Goal: Task Accomplishment & Management: Manage account settings

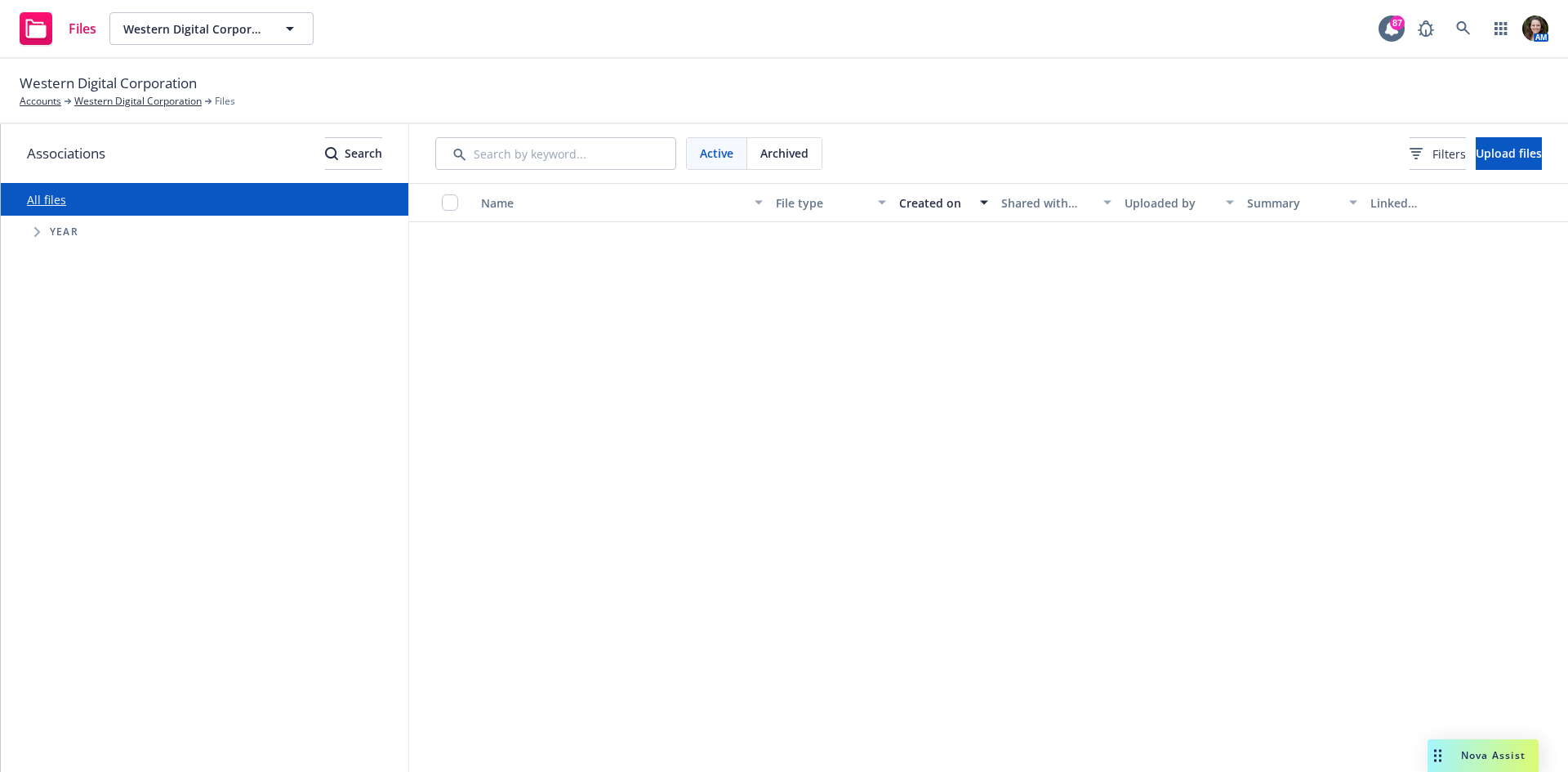
scroll to position [980, 0]
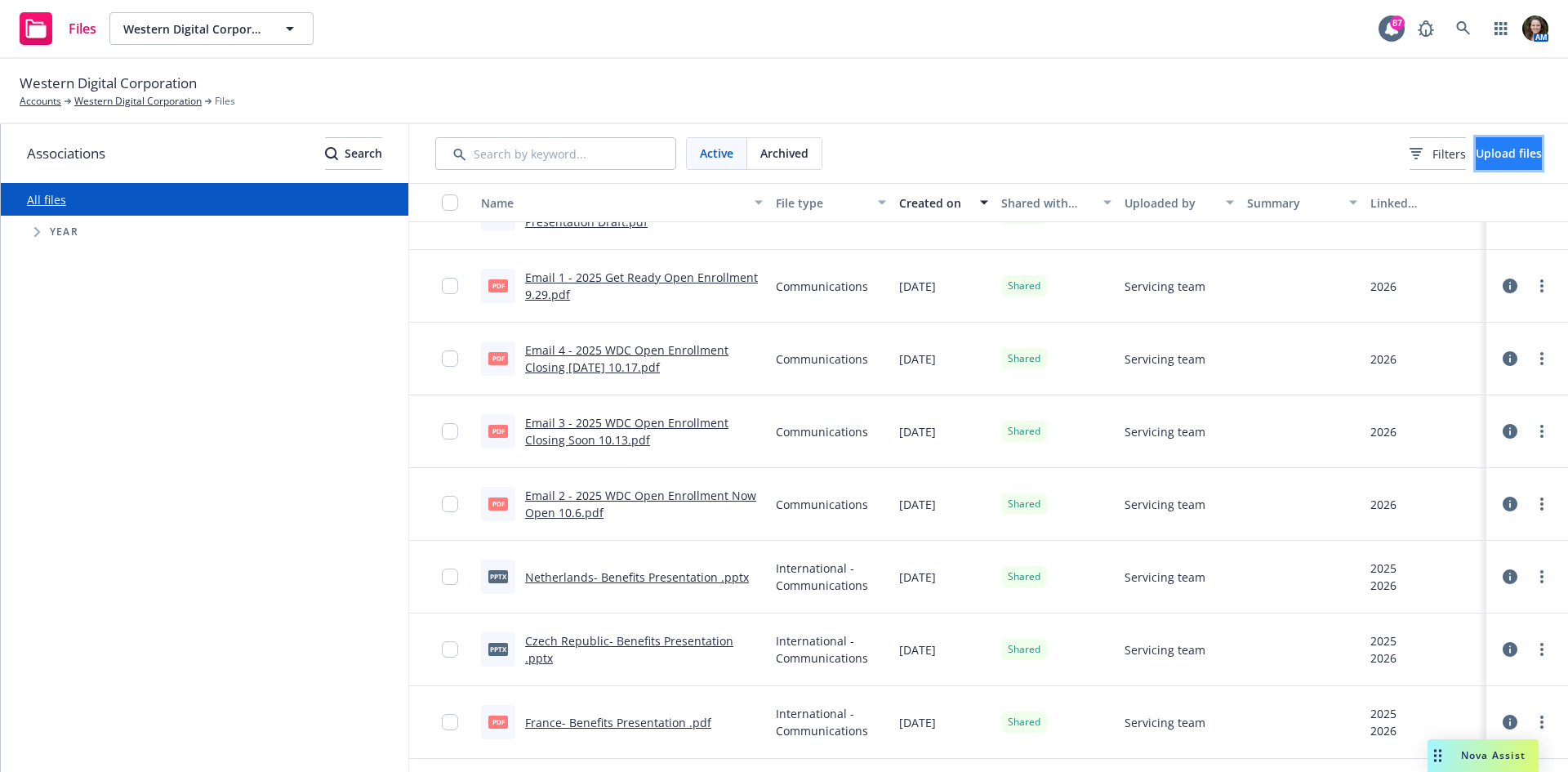
click at [1494, 151] on span "Upload files" at bounding box center [1508, 153] width 66 height 15
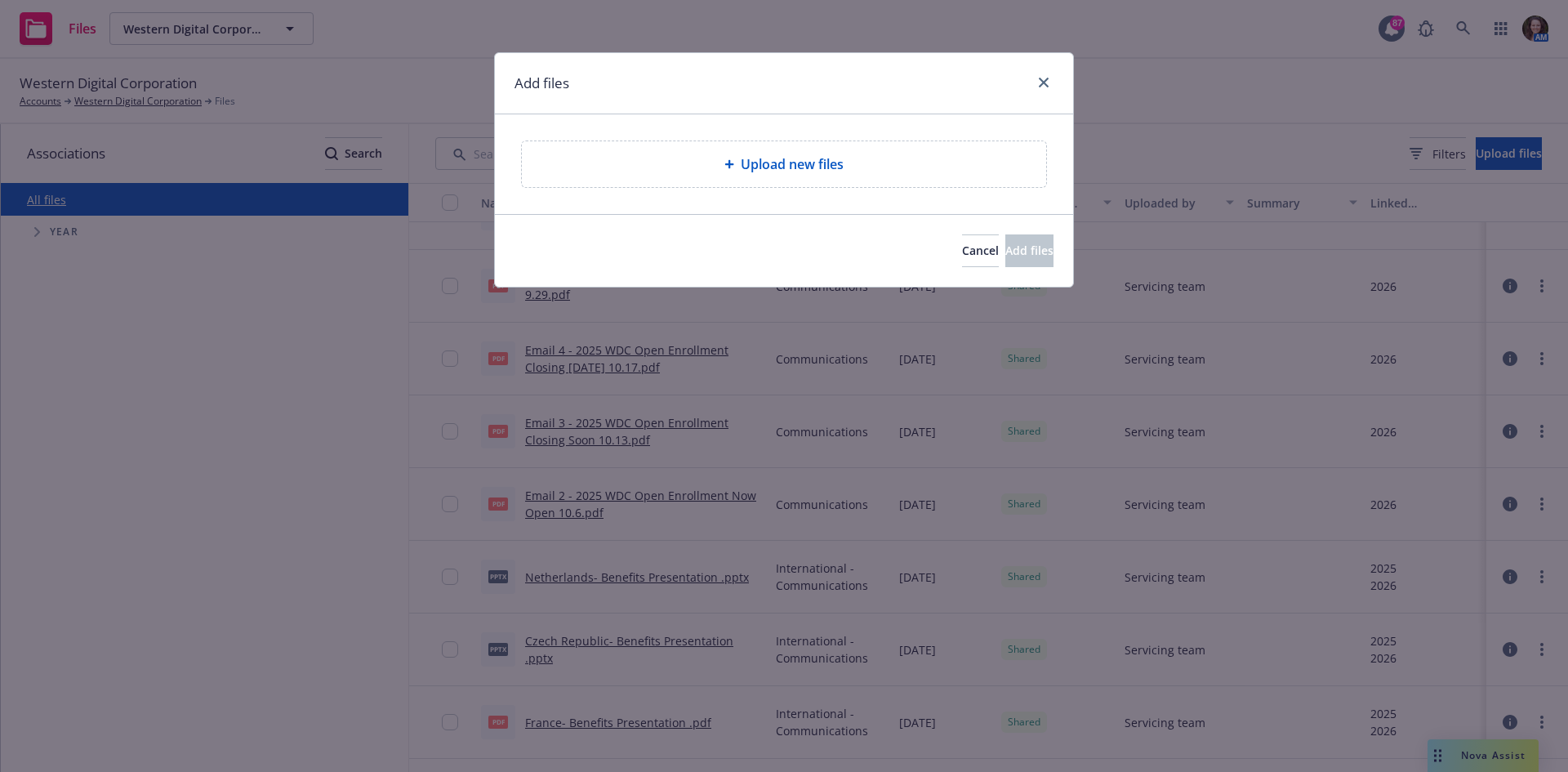
click at [863, 178] on div "Upload new files" at bounding box center [784, 163] width 524 height 45
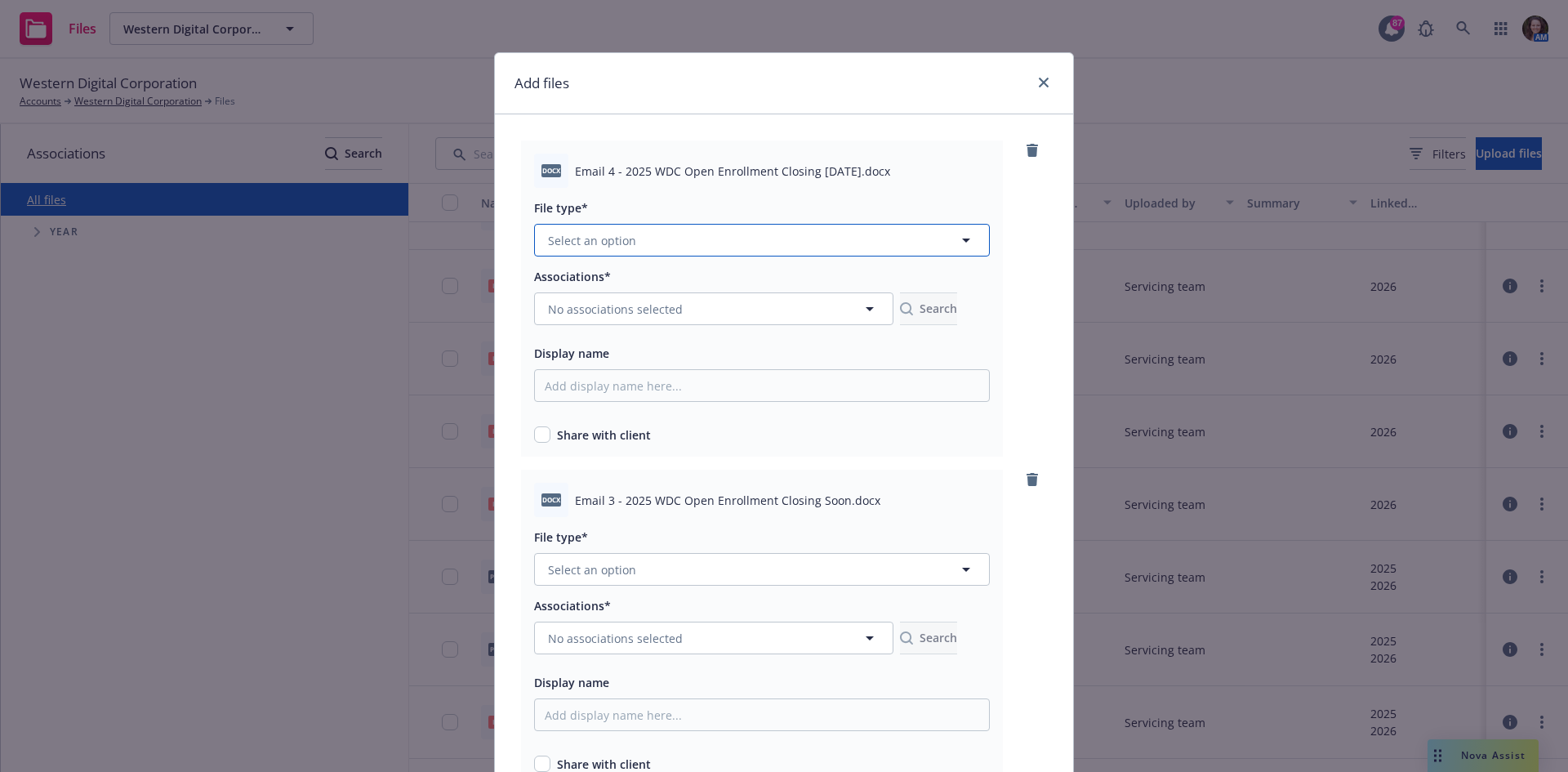
click at [651, 242] on button "Select an option" at bounding box center [761, 240] width 456 height 33
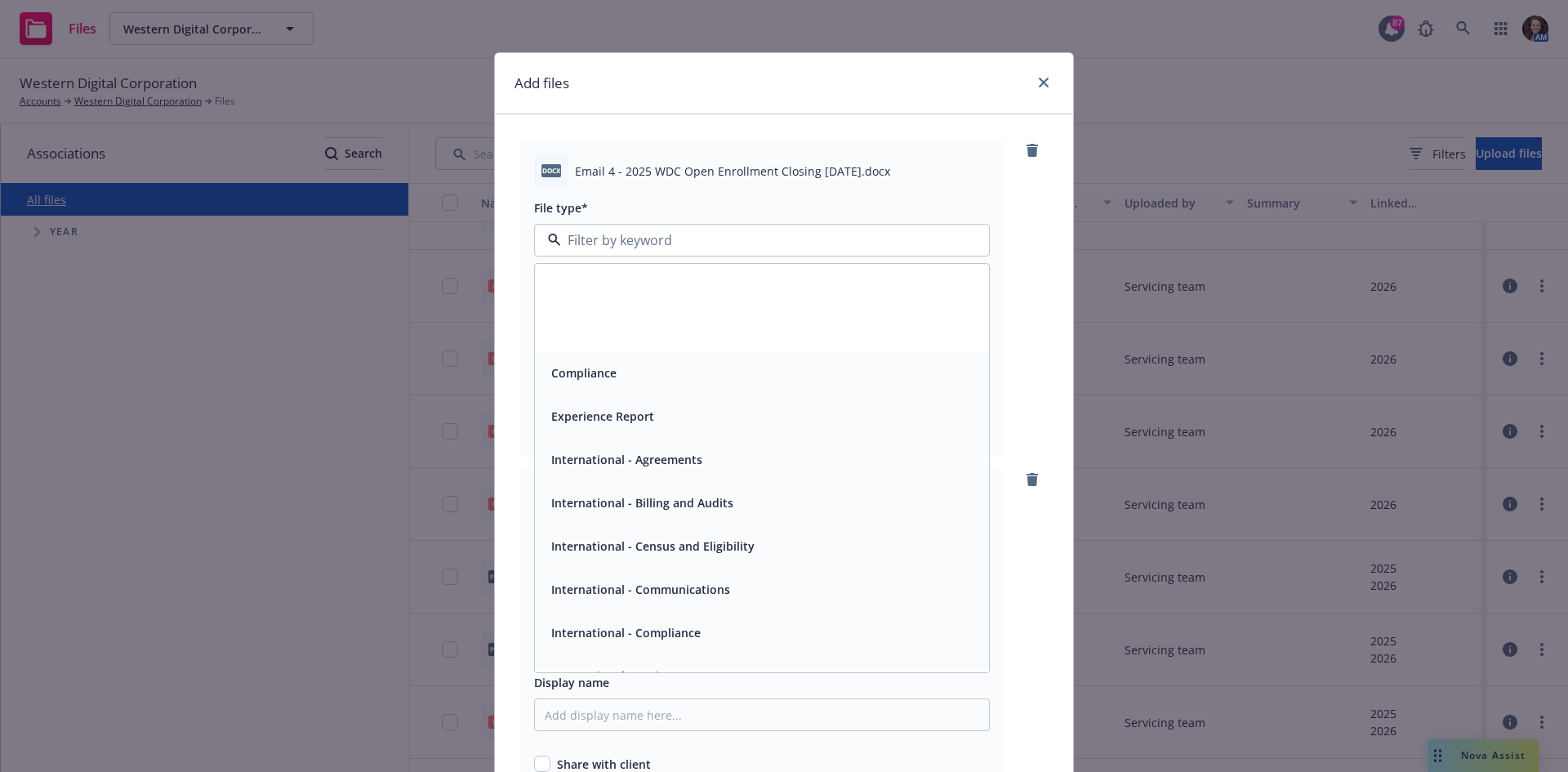
scroll to position [1, 0]
click at [628, 430] on div "Communications" at bounding box center [761, 414] width 454 height 44
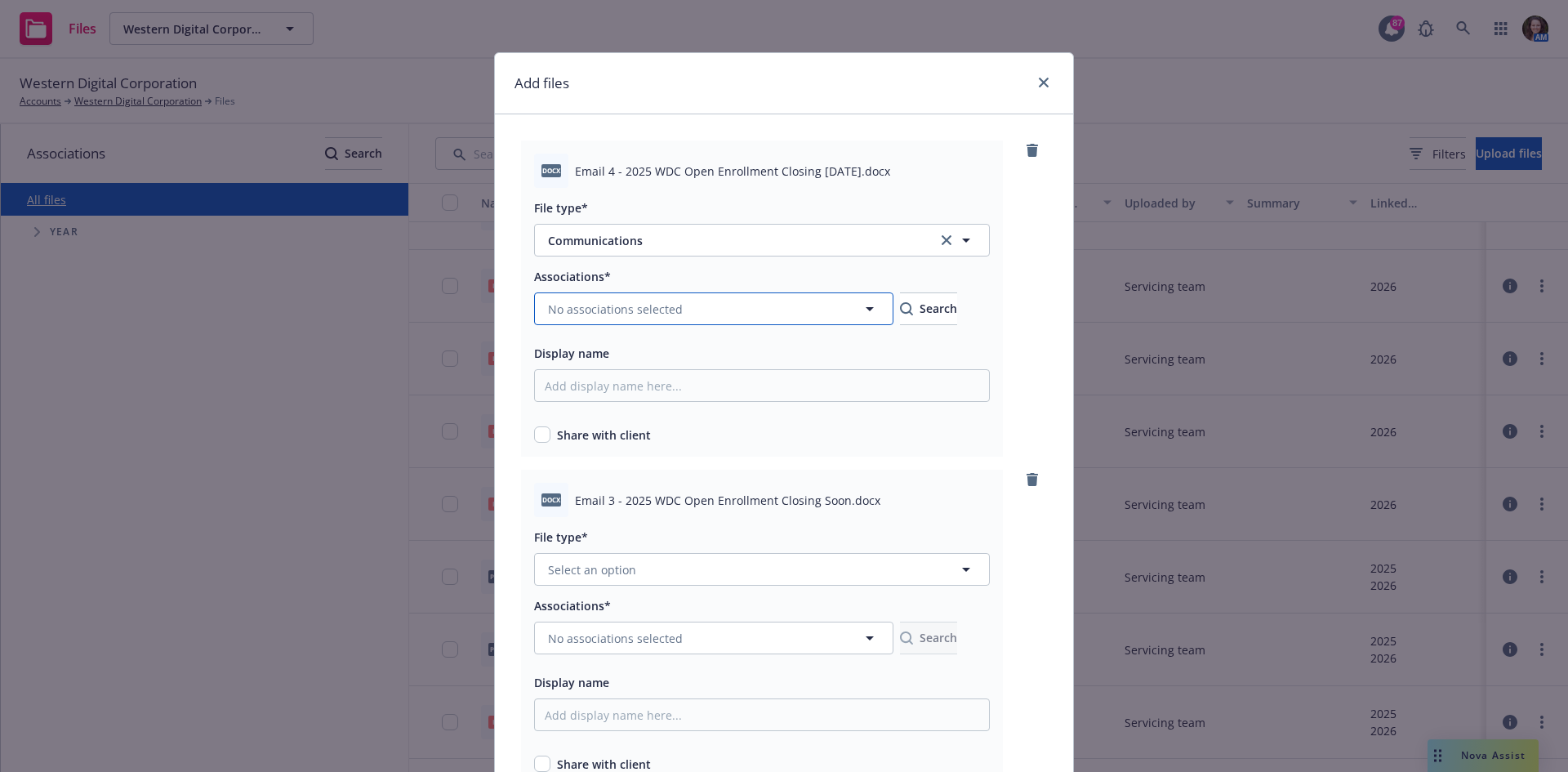
click at [656, 307] on span "No associations selected" at bounding box center [614, 310] width 134 height 17
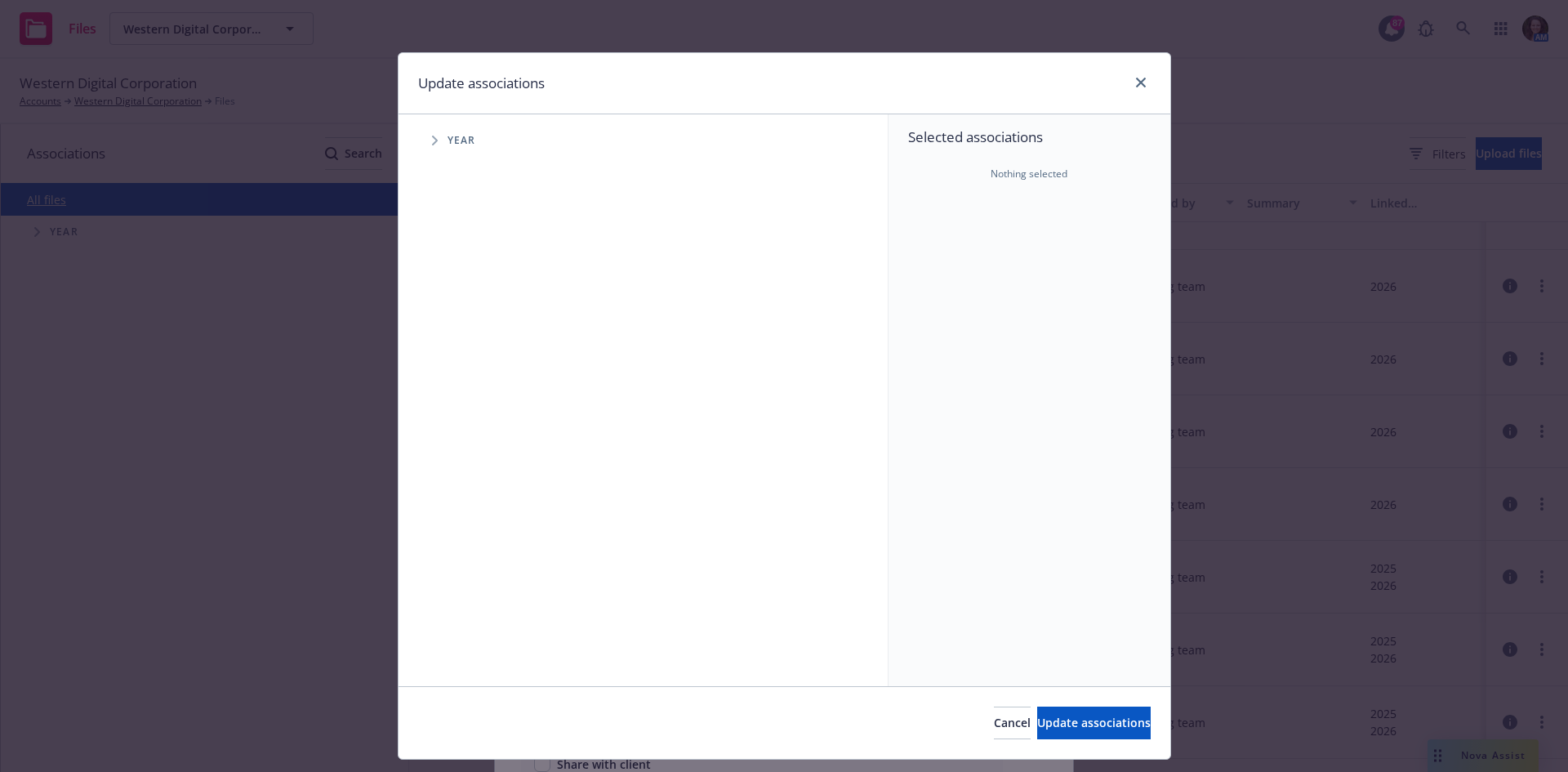
click at [431, 146] on span "Tree Example" at bounding box center [434, 140] width 26 height 26
drag, startPoint x: 463, startPoint y: 398, endPoint x: 486, endPoint y: 422, distance: 33.2
click at [468, 397] on input "Tree Example" at bounding box center [476, 401] width 16 height 16
checkbox input "true"
click at [1082, 730] on span "Update associations" at bounding box center [1093, 723] width 113 height 15
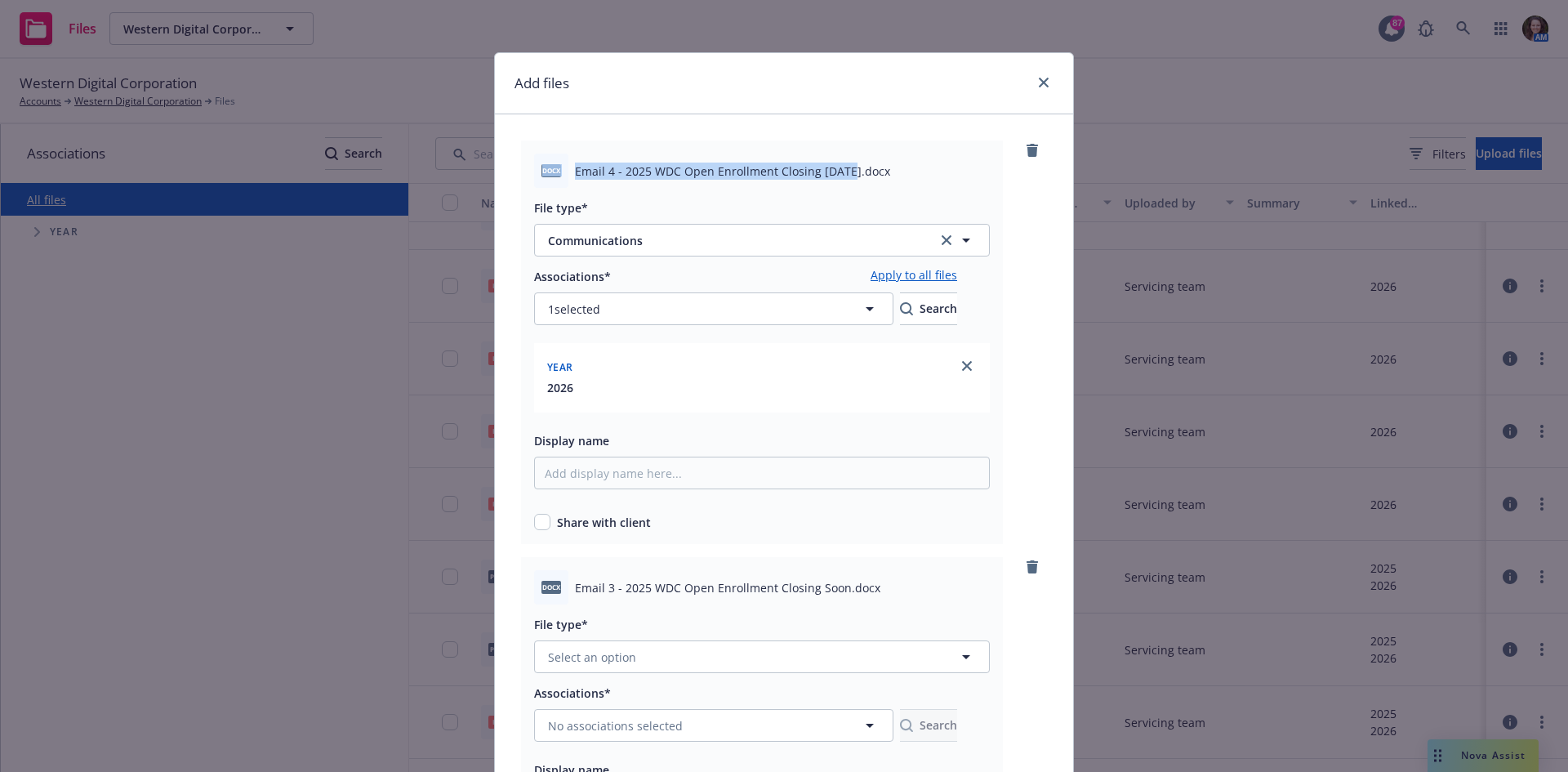
drag, startPoint x: 842, startPoint y: 172, endPoint x: 489, endPoint y: 170, distance: 353.0
copy div "docx Email 4 - 2025 WDC Open Enrollment Closing [DATE]"
click at [666, 459] on input "Display name" at bounding box center [761, 473] width 456 height 33
paste input "docx Email 4 - 2025 WDC Open Enrollment Closing [DATE]"
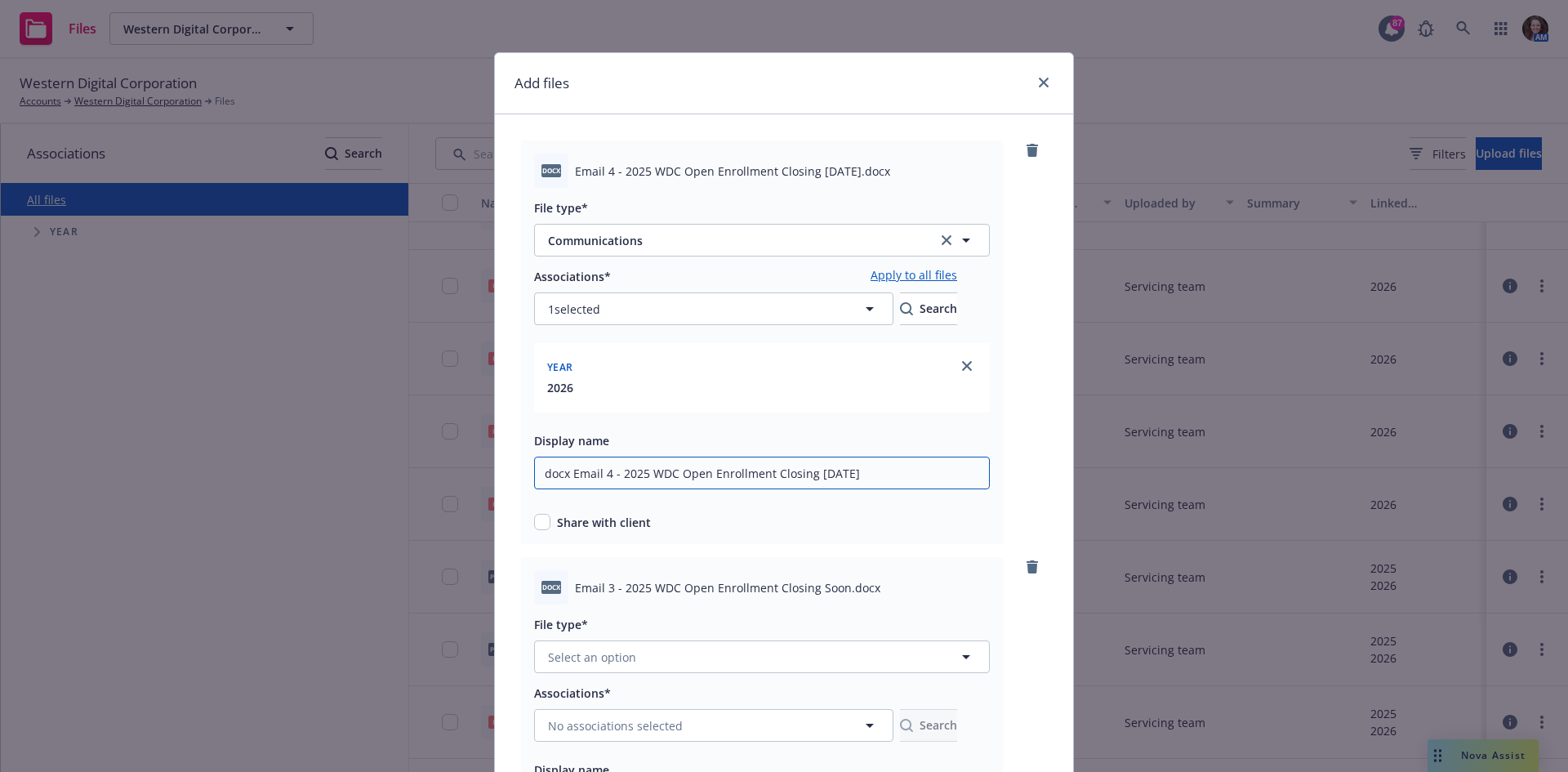
drag, startPoint x: 571, startPoint y: 480, endPoint x: 661, endPoint y: 497, distance: 91.6
click at [571, 479] on input "docx Email 4 - 2025 WDC Open Enrollment Closing [DATE]" at bounding box center [761, 473] width 456 height 33
type input "Email 4 - 2025 WDC Open Enrollment Closing [DATE]"
click at [534, 524] on input "checkbox" at bounding box center [542, 521] width 16 height 16
checkbox input "true"
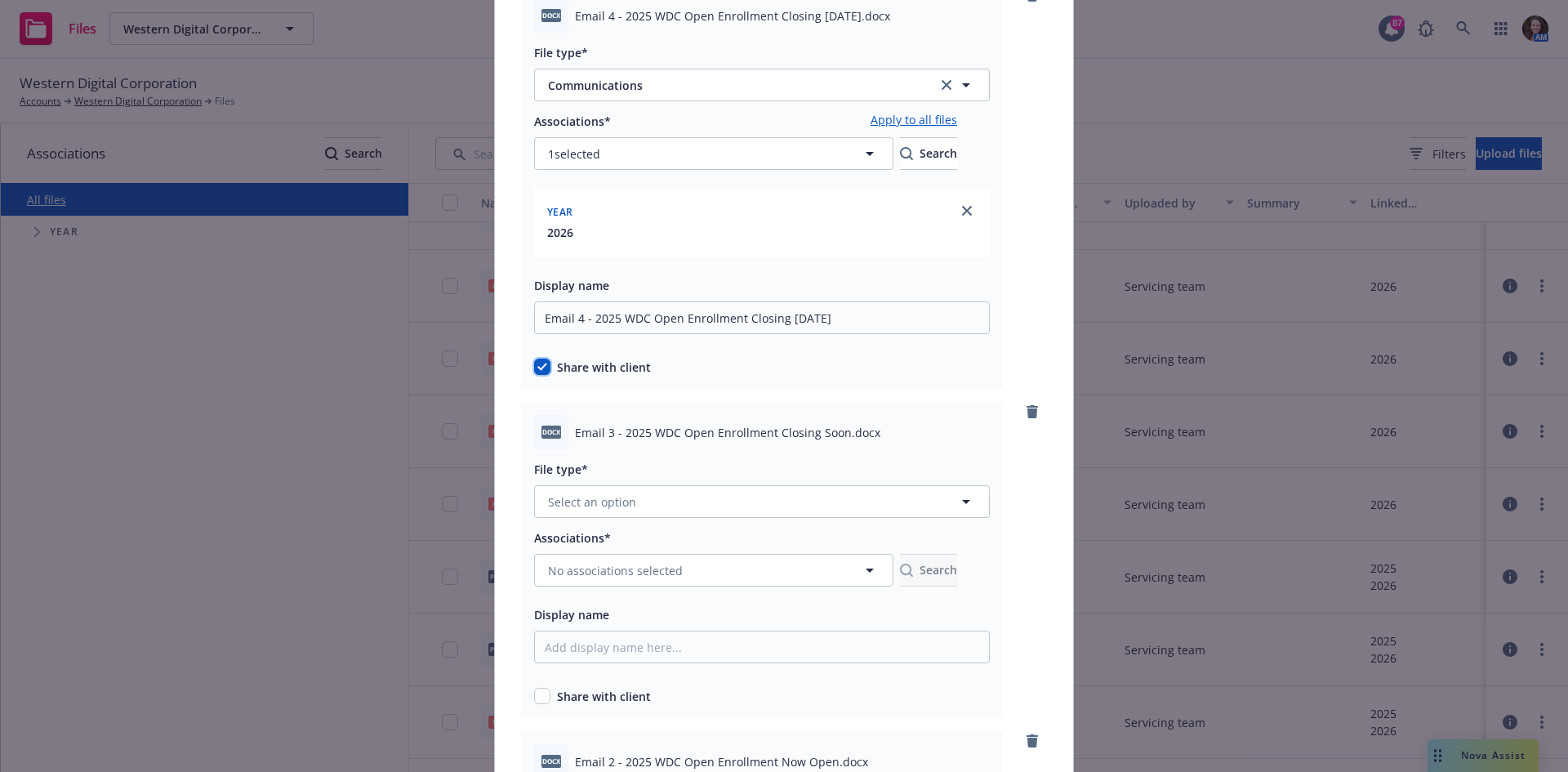
scroll to position [245, 0]
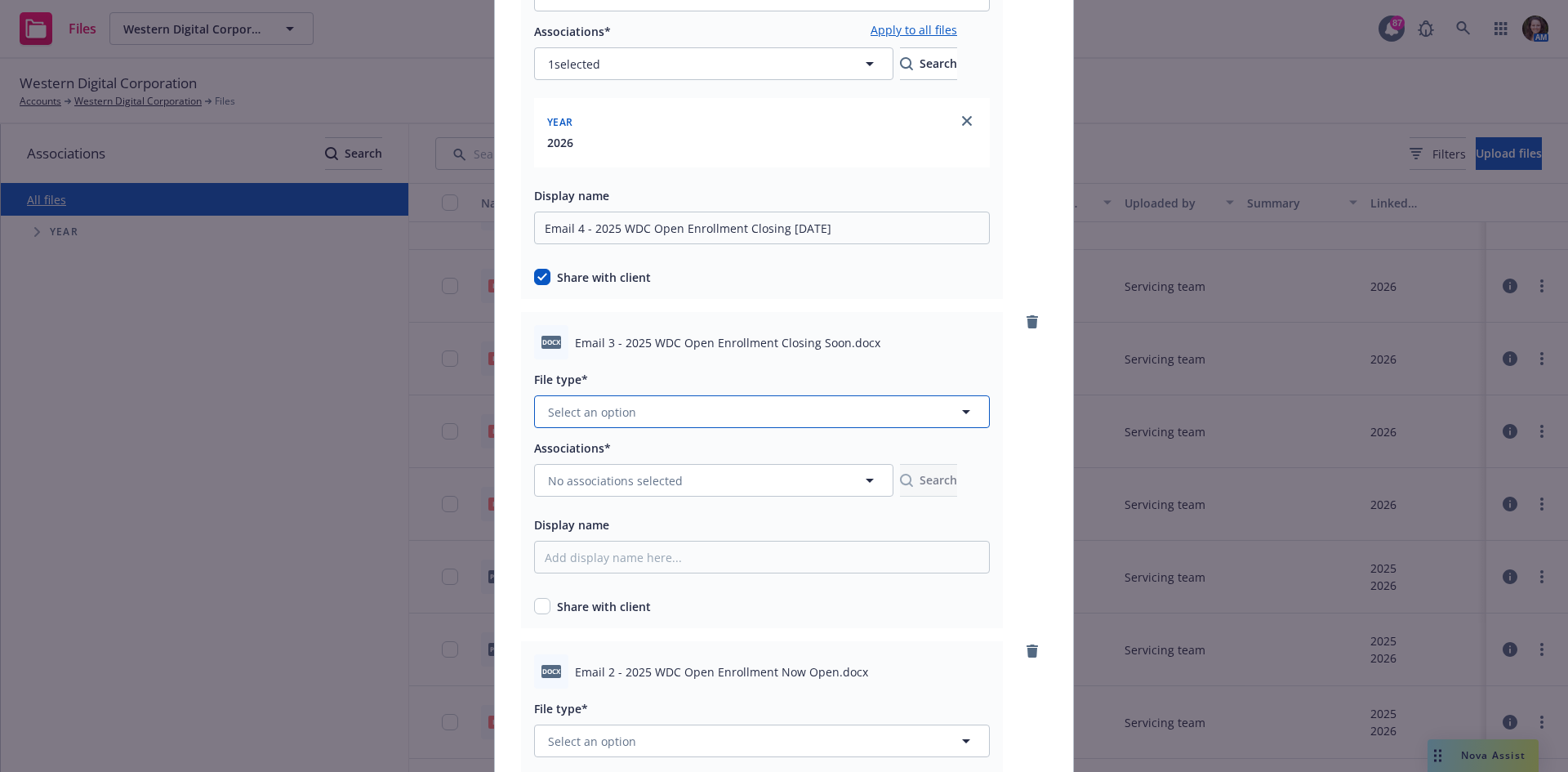
click at [648, 411] on button "Select an option" at bounding box center [761, 412] width 456 height 33
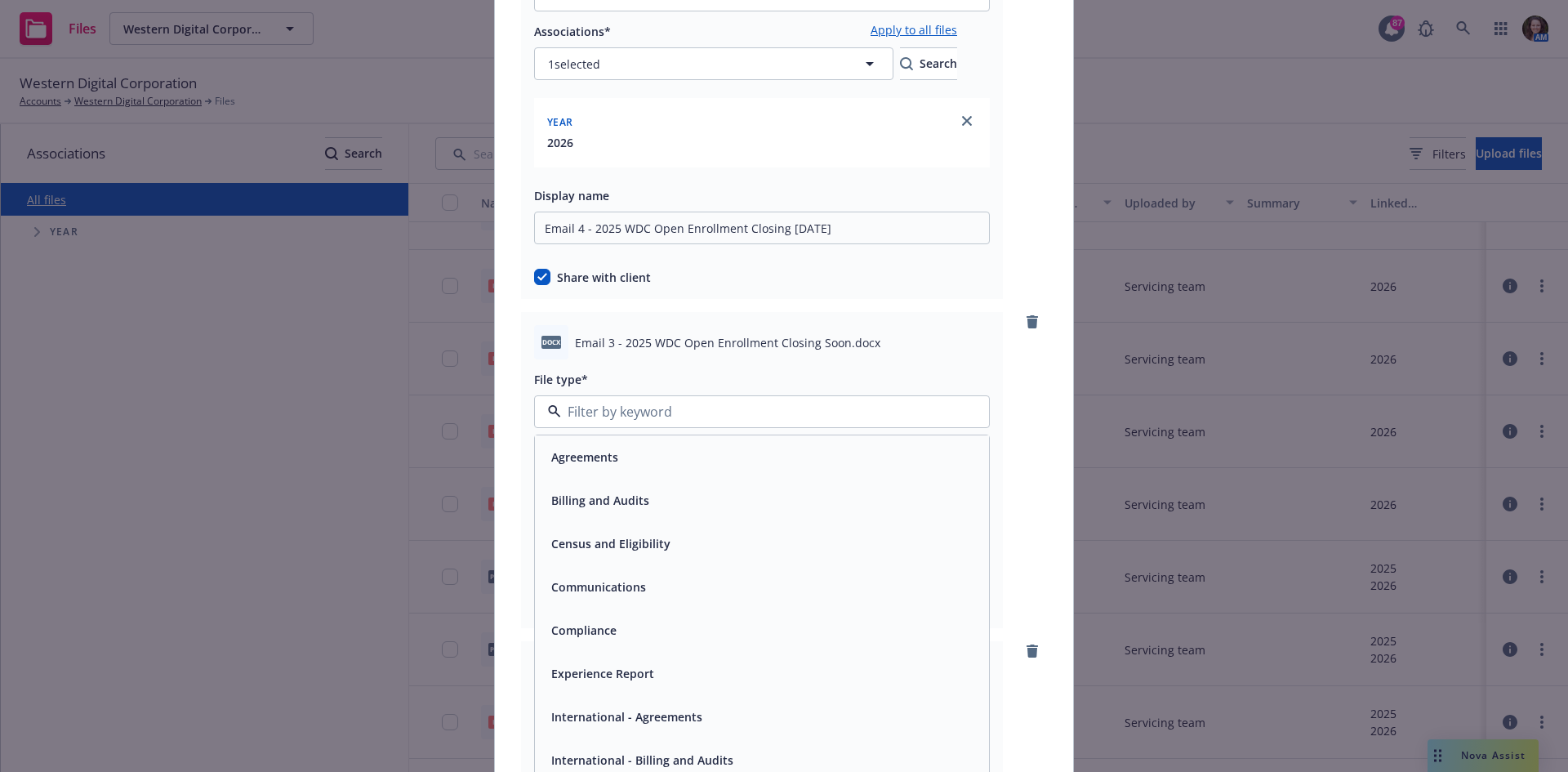
click at [590, 589] on span "Communications" at bounding box center [599, 587] width 95 height 17
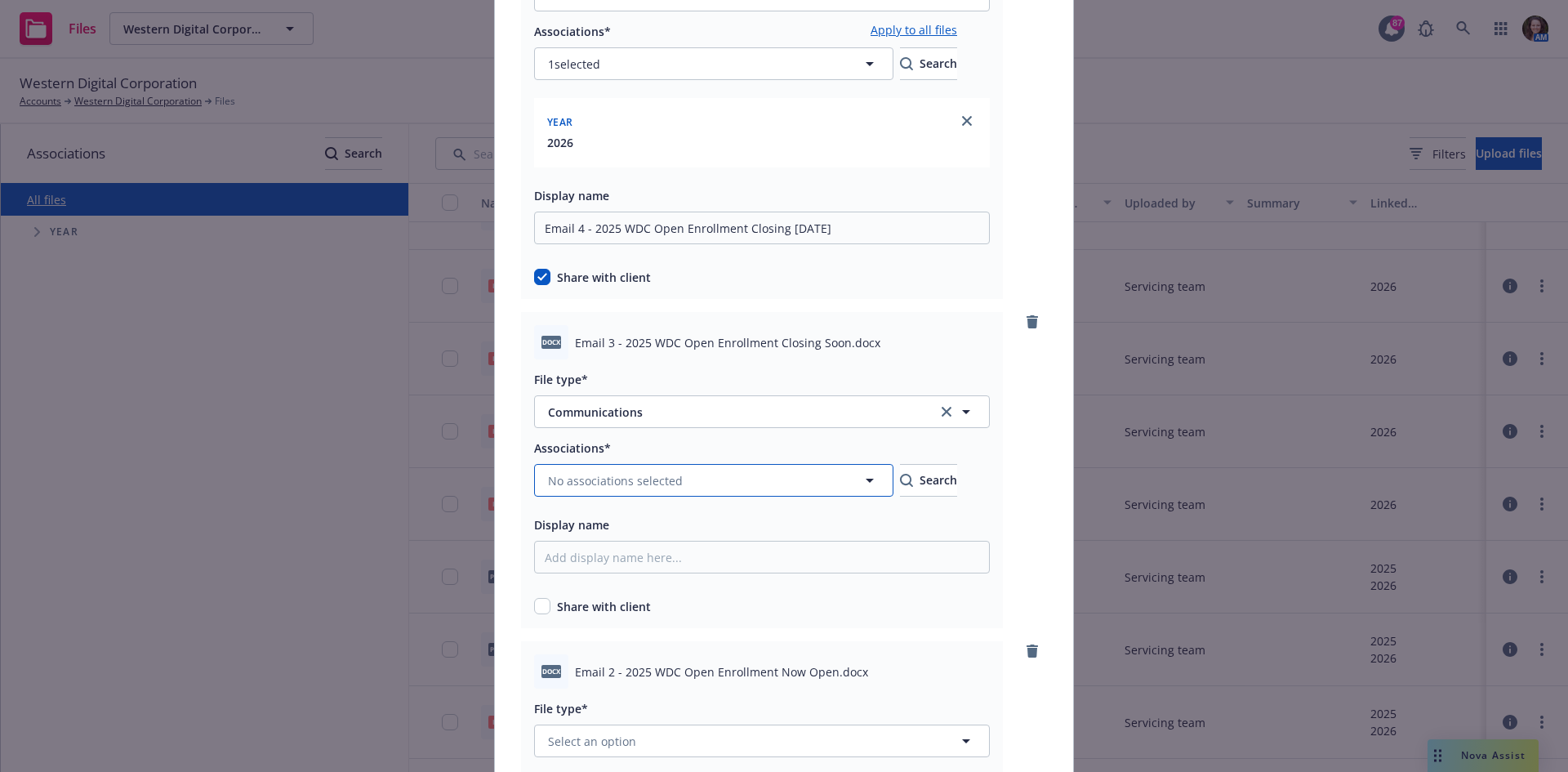
click at [606, 468] on button "No associations selected" at bounding box center [713, 480] width 359 height 33
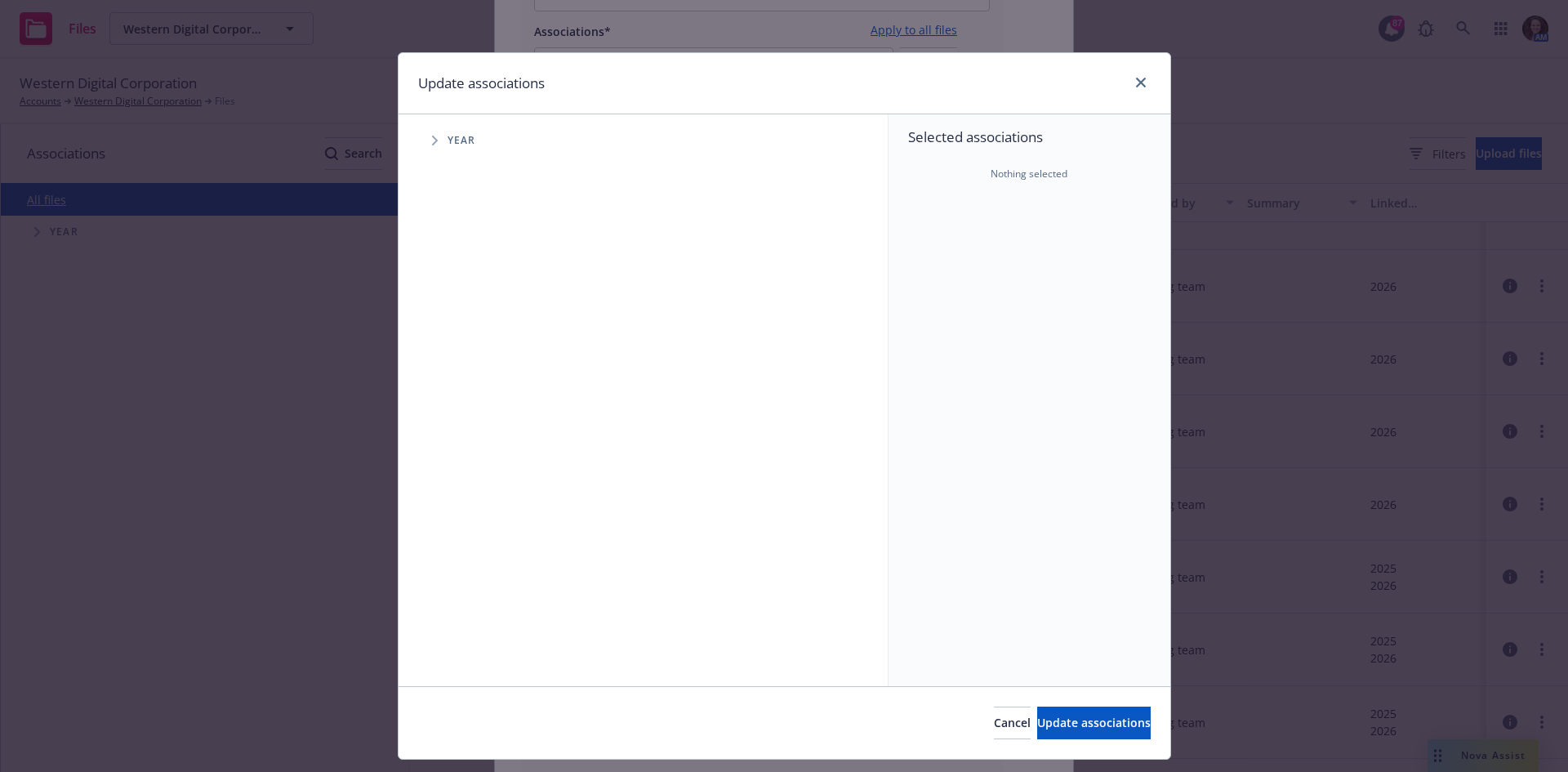
click at [425, 139] on span "Tree Example" at bounding box center [434, 140] width 26 height 26
click at [468, 409] on input "Tree Example" at bounding box center [476, 401] width 16 height 16
checkbox input "true"
click at [1072, 716] on span "Update associations" at bounding box center [1093, 723] width 113 height 15
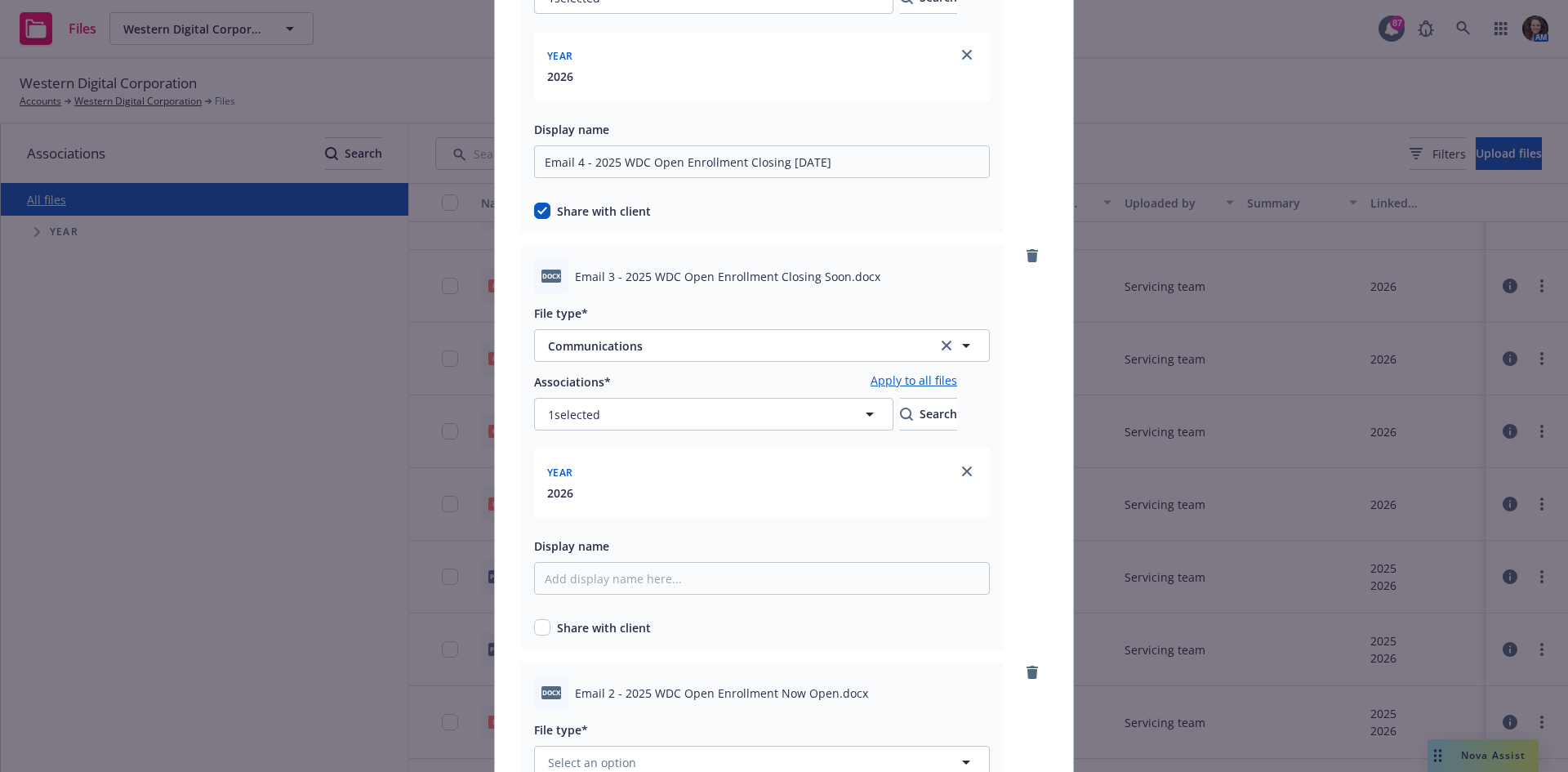
scroll to position [408, 0]
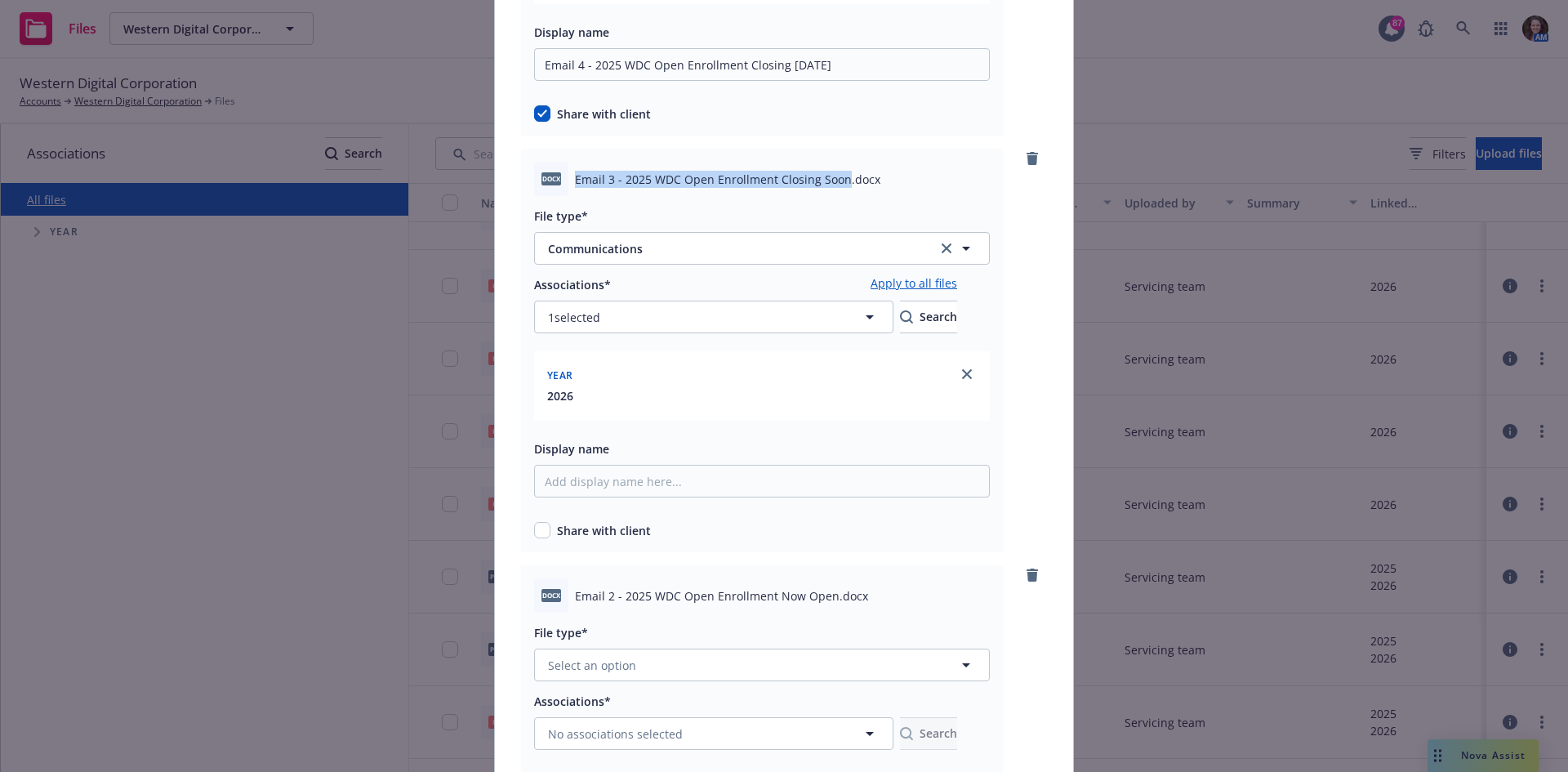
drag, startPoint x: 806, startPoint y: 181, endPoint x: 568, endPoint y: 177, distance: 238.0
click at [568, 177] on div "docx Email 3 - 2025 WDC Open Enrollment Closing Soon.docx" at bounding box center [761, 178] width 456 height 34
copy span "Email 3 - 2025 WDC Open Enrollment Closing Soon"
click at [631, 489] on input "Display name" at bounding box center [761, 481] width 456 height 33
paste input "Email 3 - 2025 WDC Open Enrollment Closing Soon"
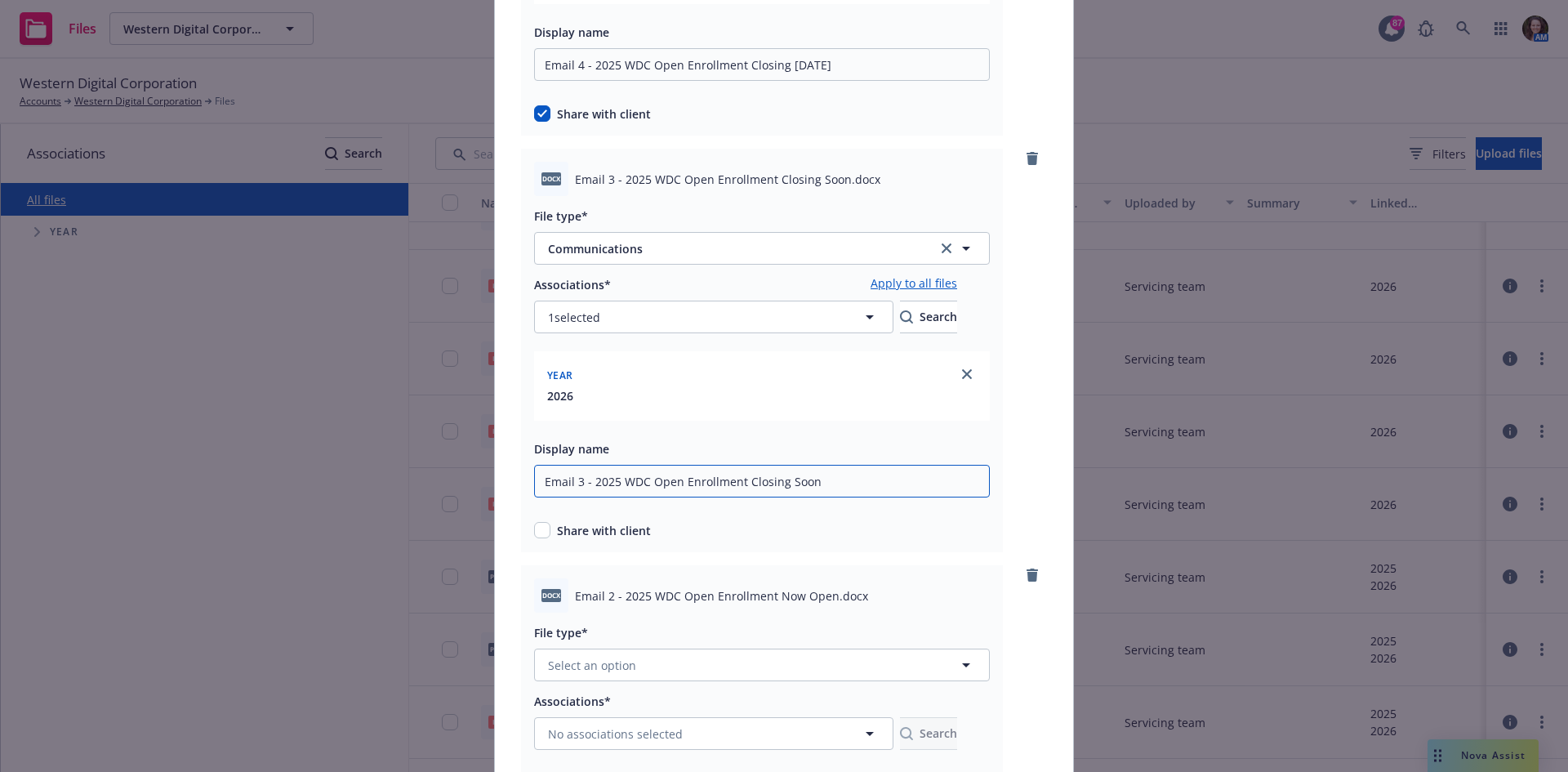
type input "Email 3 - 2025 WDC Open Enrollment Closing Soon"
click at [539, 527] on input "checkbox" at bounding box center [542, 529] width 16 height 16
checkbox input "true"
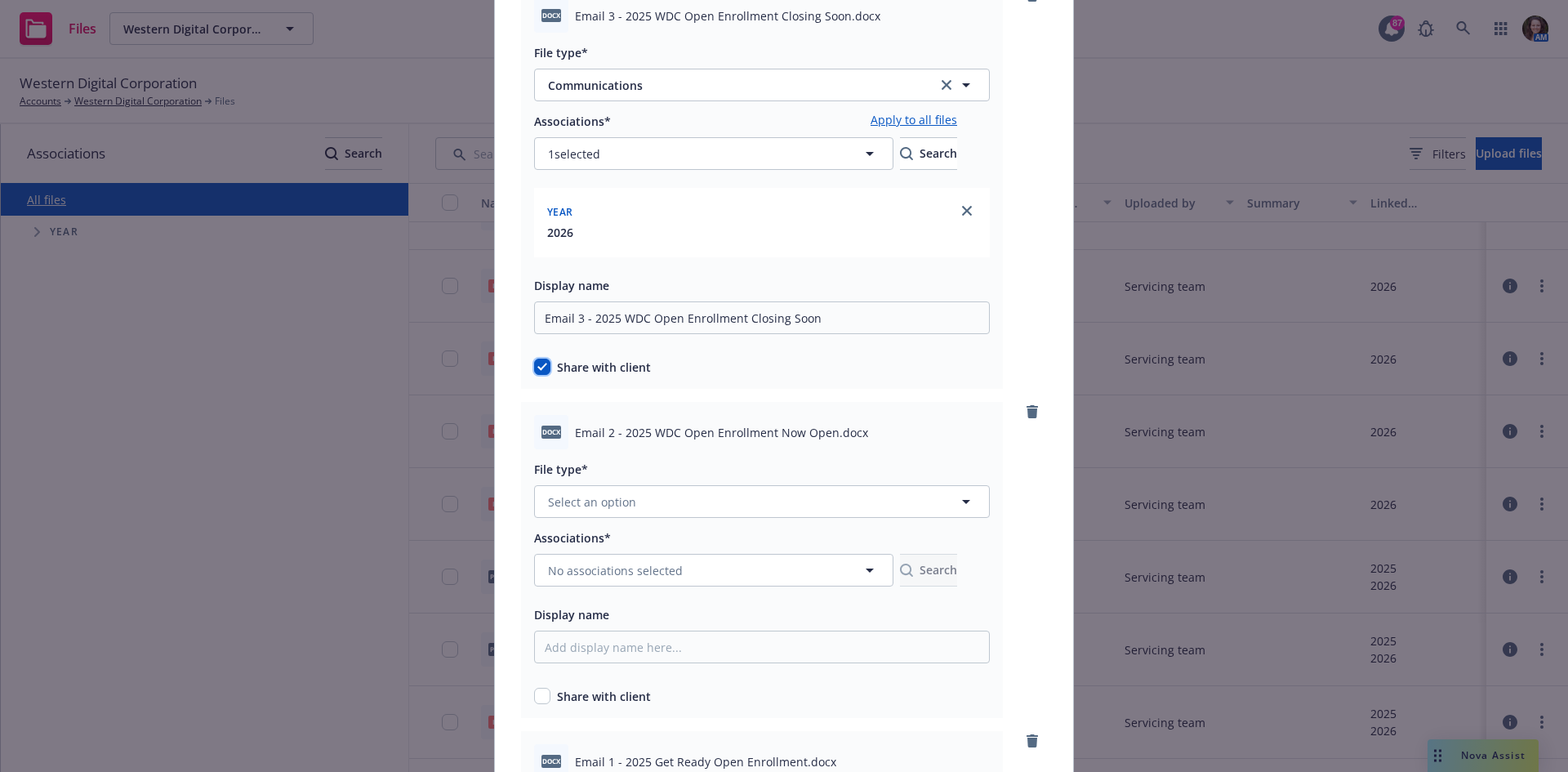
scroll to position [653, 0]
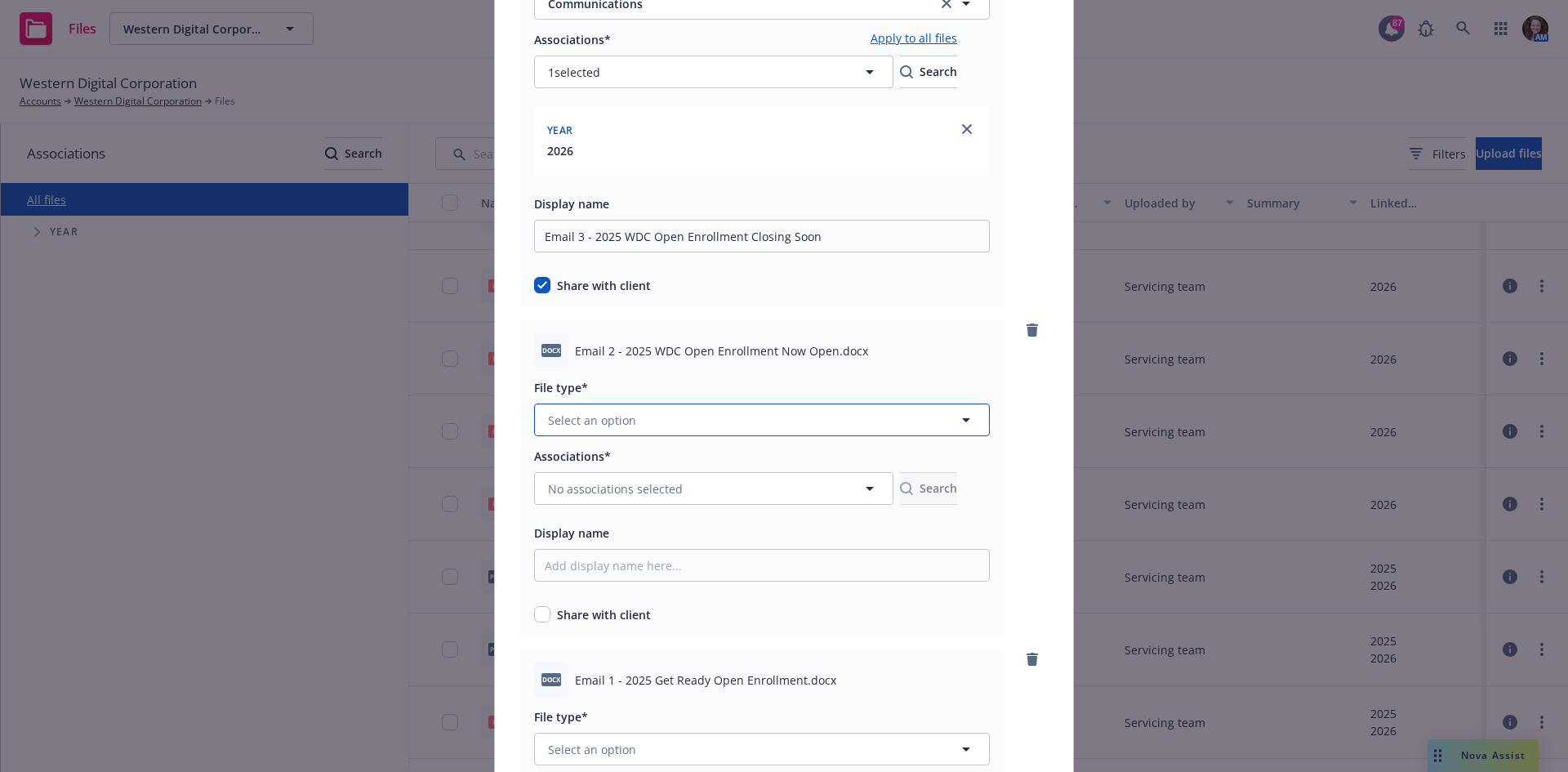
click at [628, 425] on button "Select an option" at bounding box center [761, 420] width 456 height 33
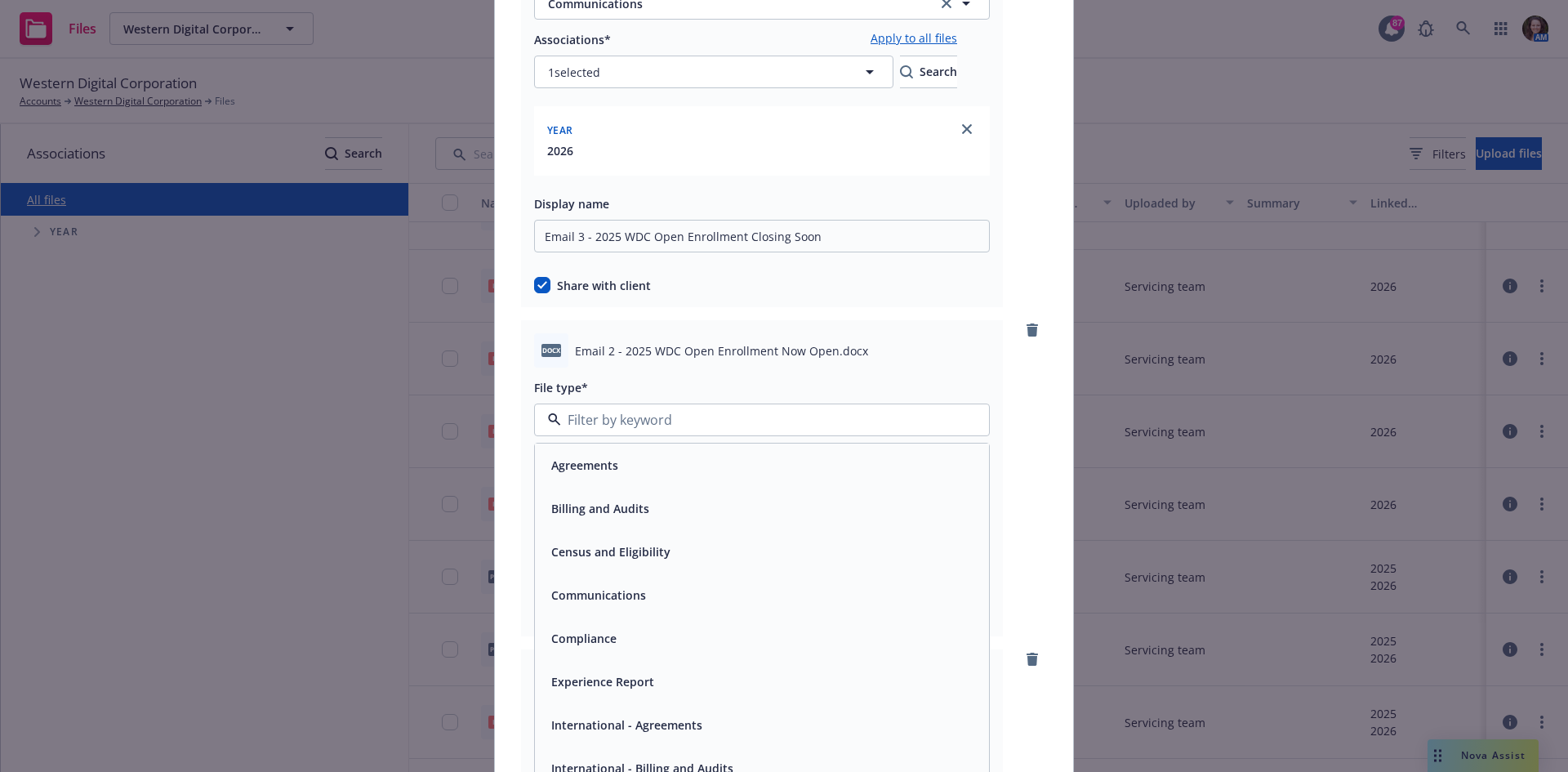
click at [615, 600] on span "Communications" at bounding box center [599, 595] width 95 height 17
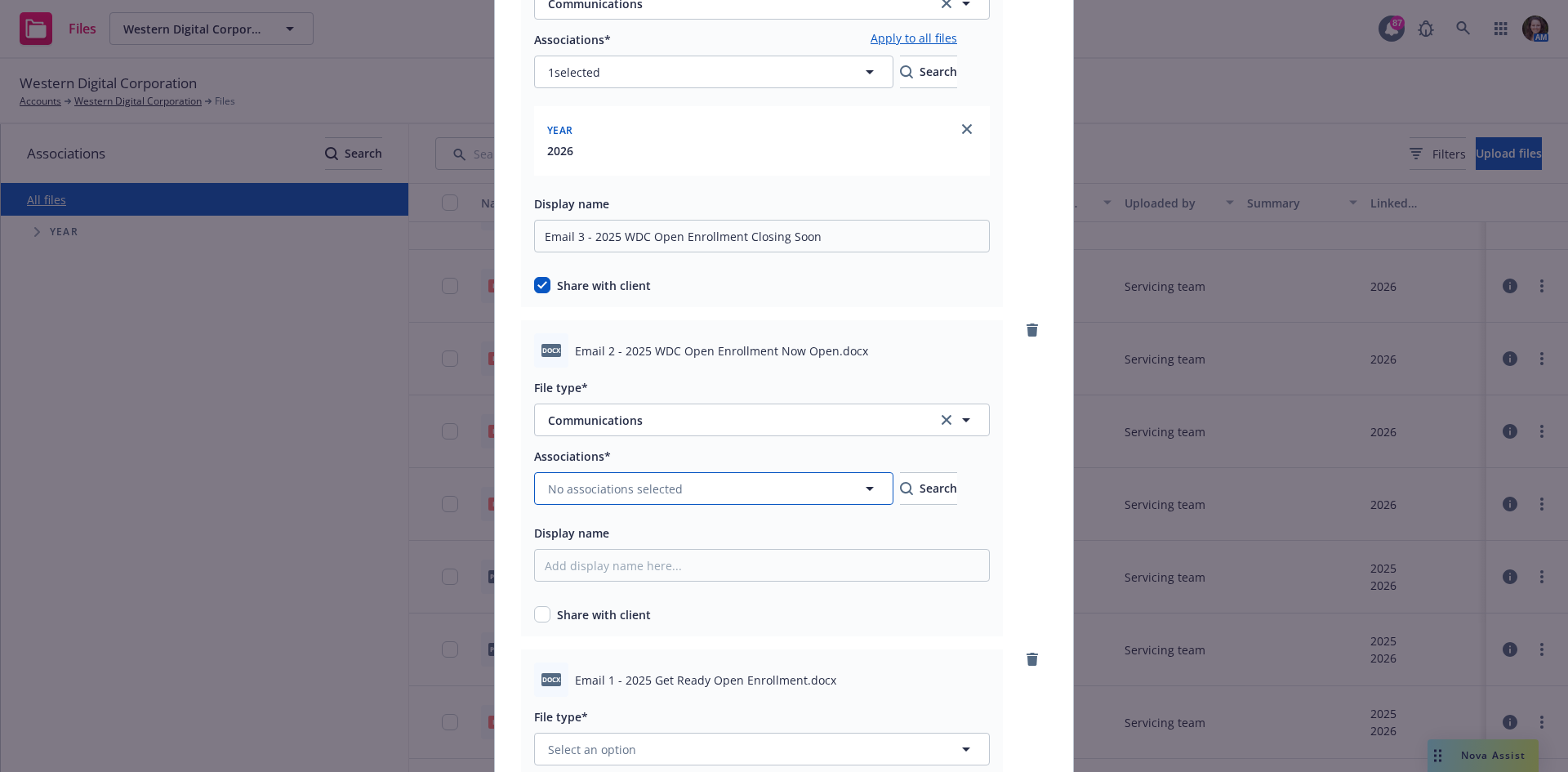
click at [636, 497] on button "No associations selected" at bounding box center [713, 489] width 359 height 33
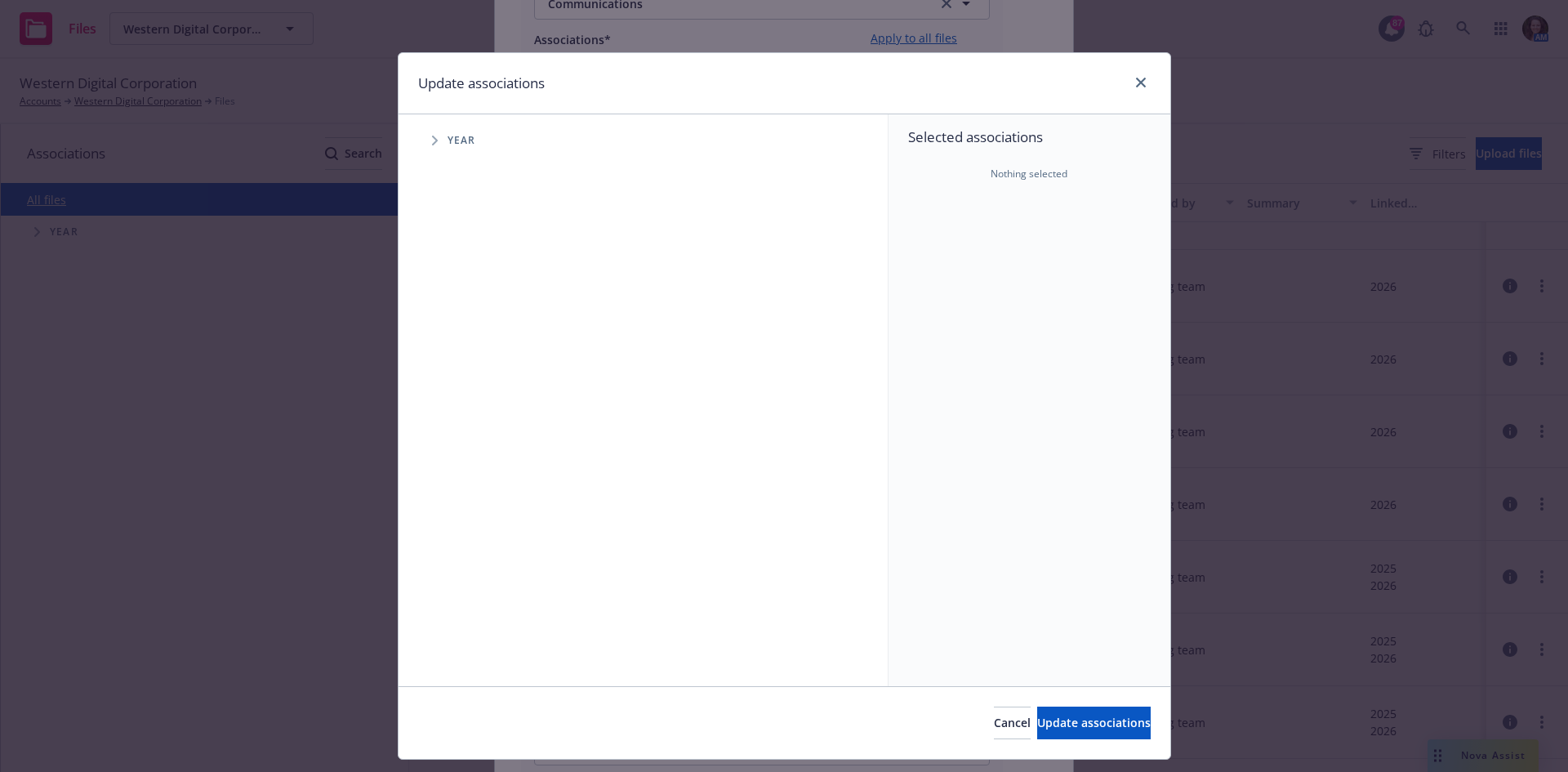
click at [427, 145] on span "Tree Example" at bounding box center [434, 140] width 26 height 26
click at [473, 400] on input "Tree Example" at bounding box center [476, 401] width 16 height 16
checkbox input "true"
click at [1045, 715] on span "Update associations" at bounding box center [1093, 723] width 113 height 15
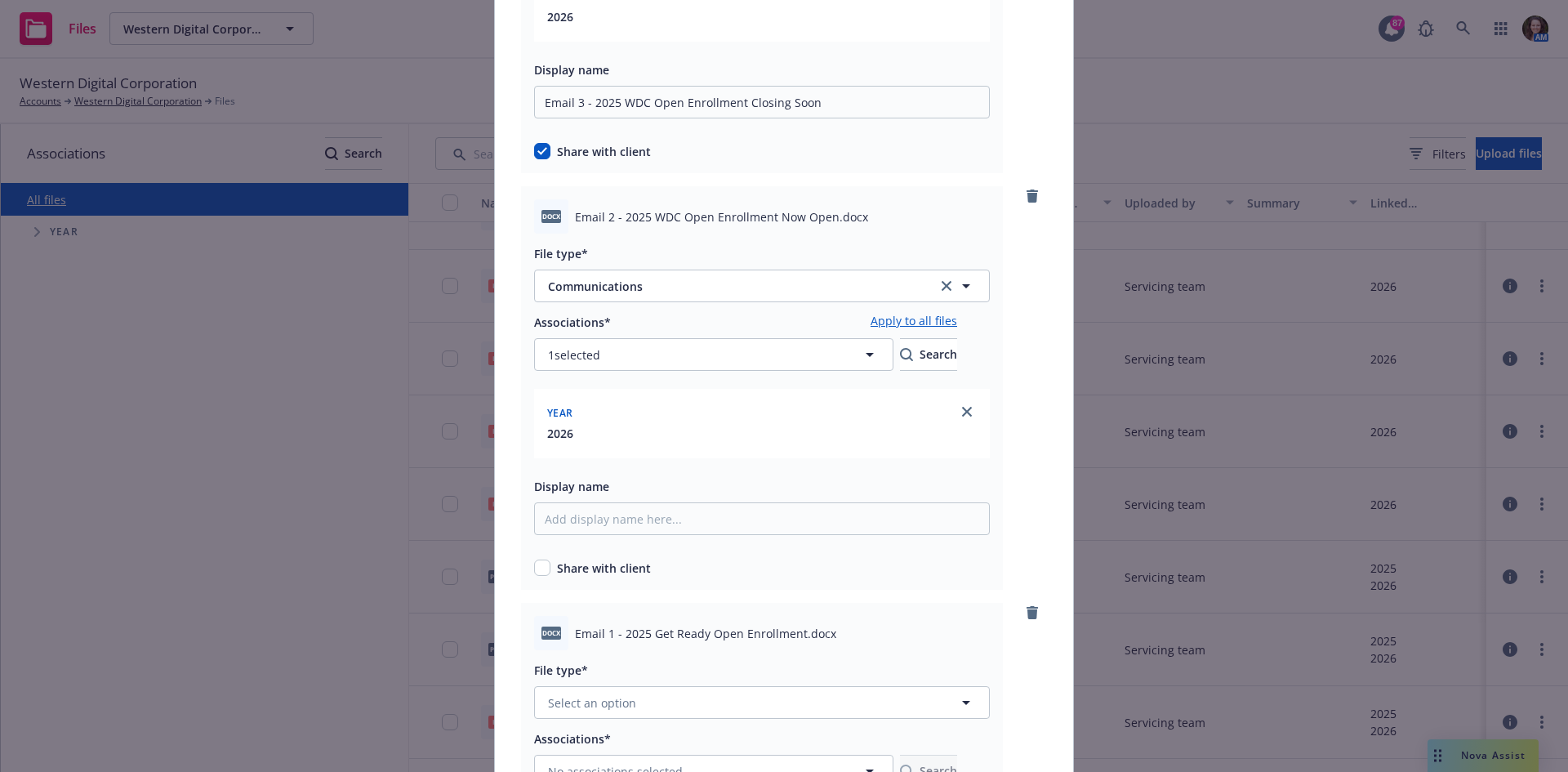
scroll to position [898, 0]
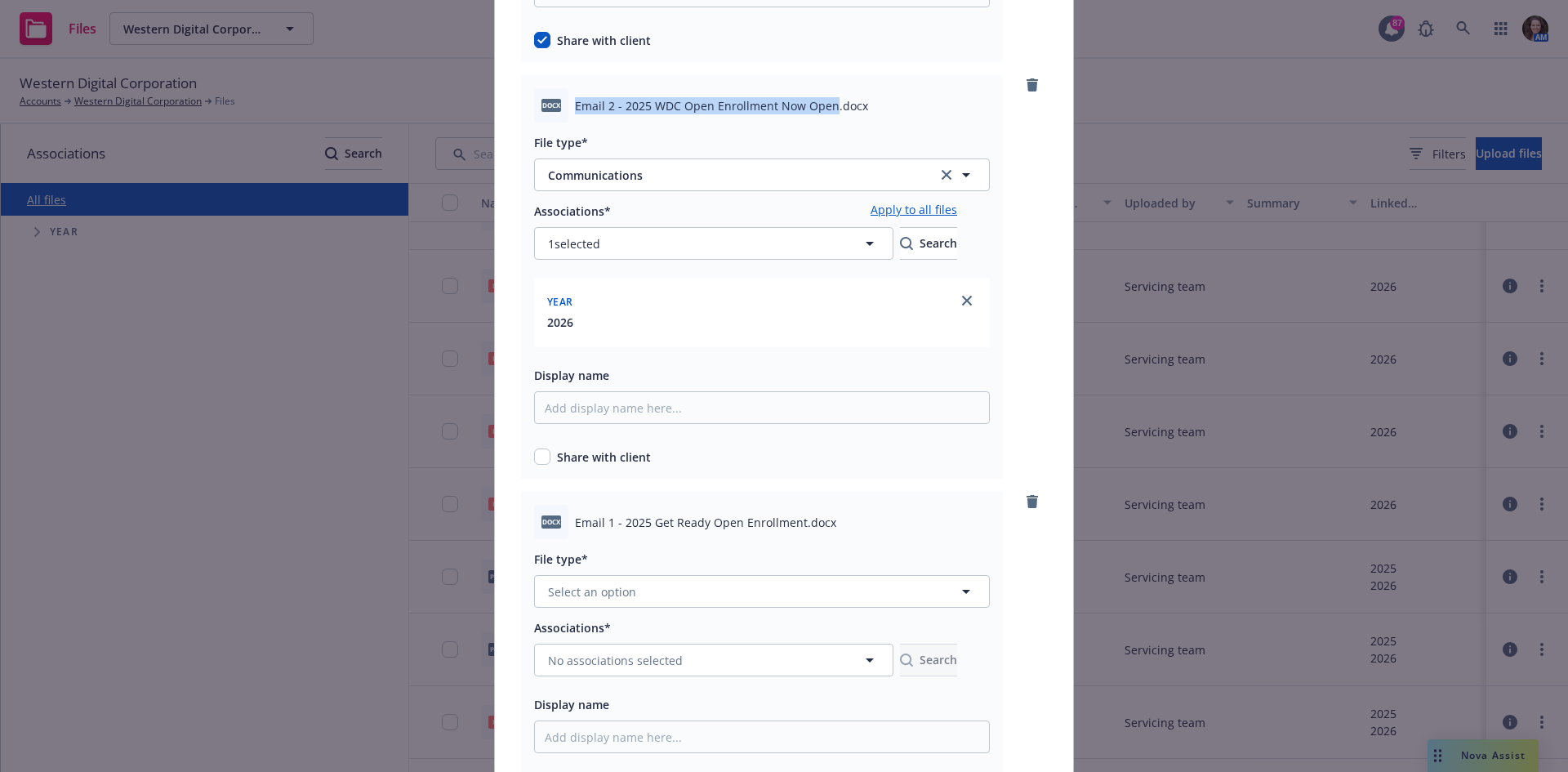
drag, startPoint x: 824, startPoint y: 107, endPoint x: 564, endPoint y: 102, distance: 260.0
click at [564, 102] on div "docx Email 2 - 2025 WDC Open Enrollment Now Open.docx" at bounding box center [761, 104] width 456 height 34
copy div "Email 2 - 2025 WDC Open Enrollment Now Open"
click at [588, 403] on input "Display name" at bounding box center [761, 407] width 456 height 33
paste input "Email 2 - 2025 WDC Open Enrollment Now Open"
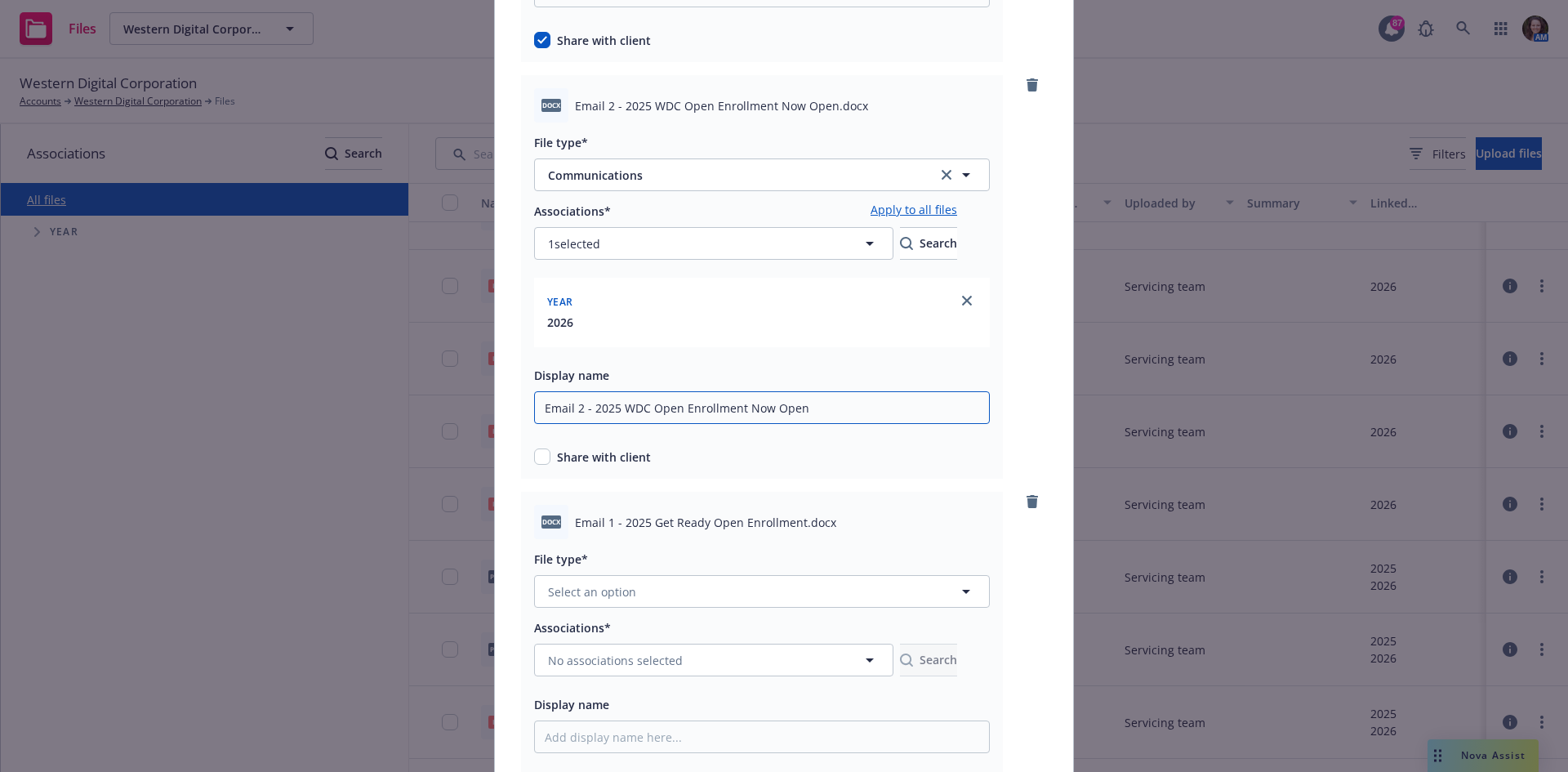
type input "Email 2 - 2025 WDC Open Enrollment Now Open"
click at [534, 447] on div "Share with client" at bounding box center [761, 454] width 456 height 23
click at [536, 453] on input "checkbox" at bounding box center [542, 456] width 16 height 16
checkbox input "true"
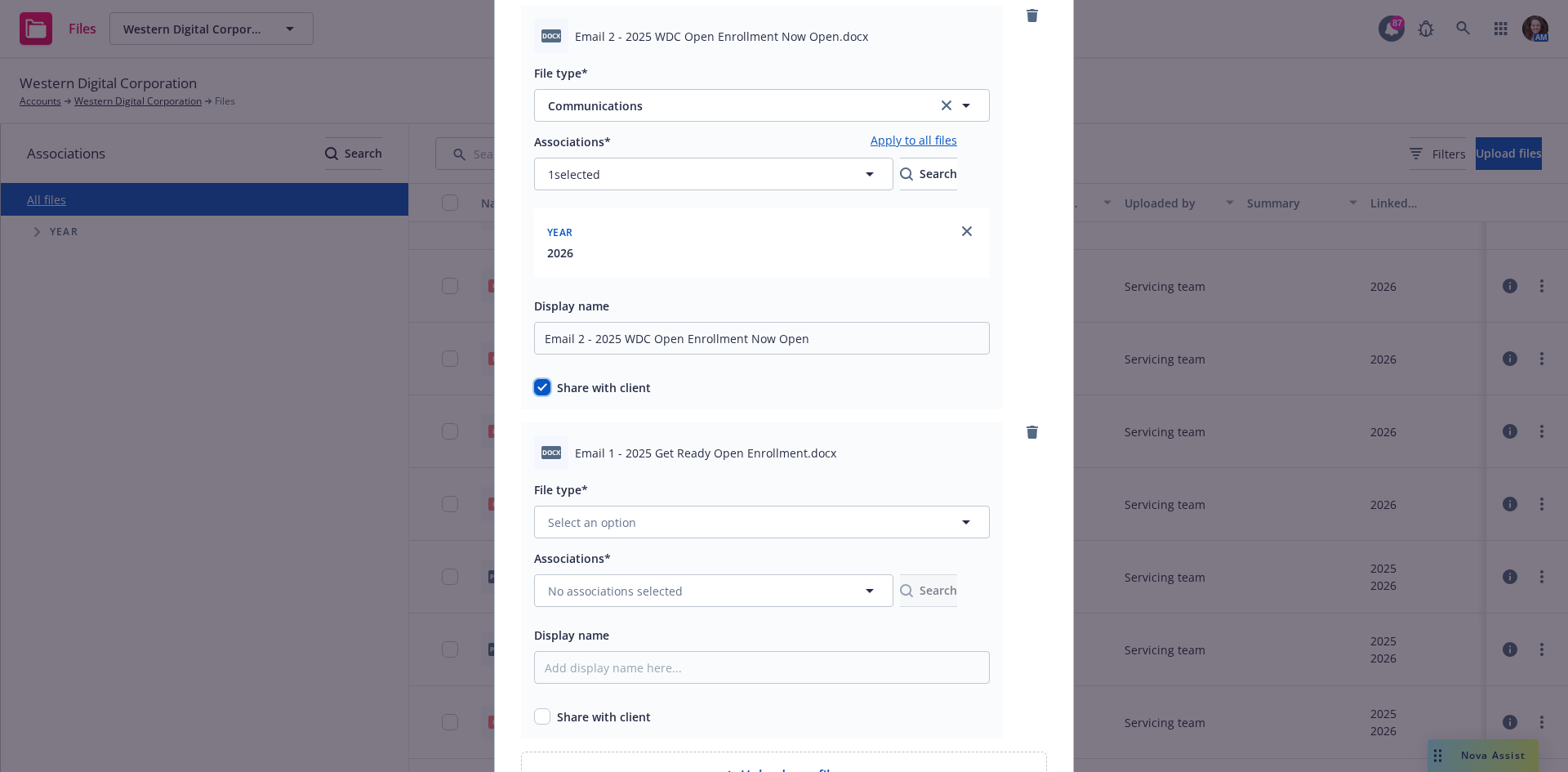
scroll to position [1146, 0]
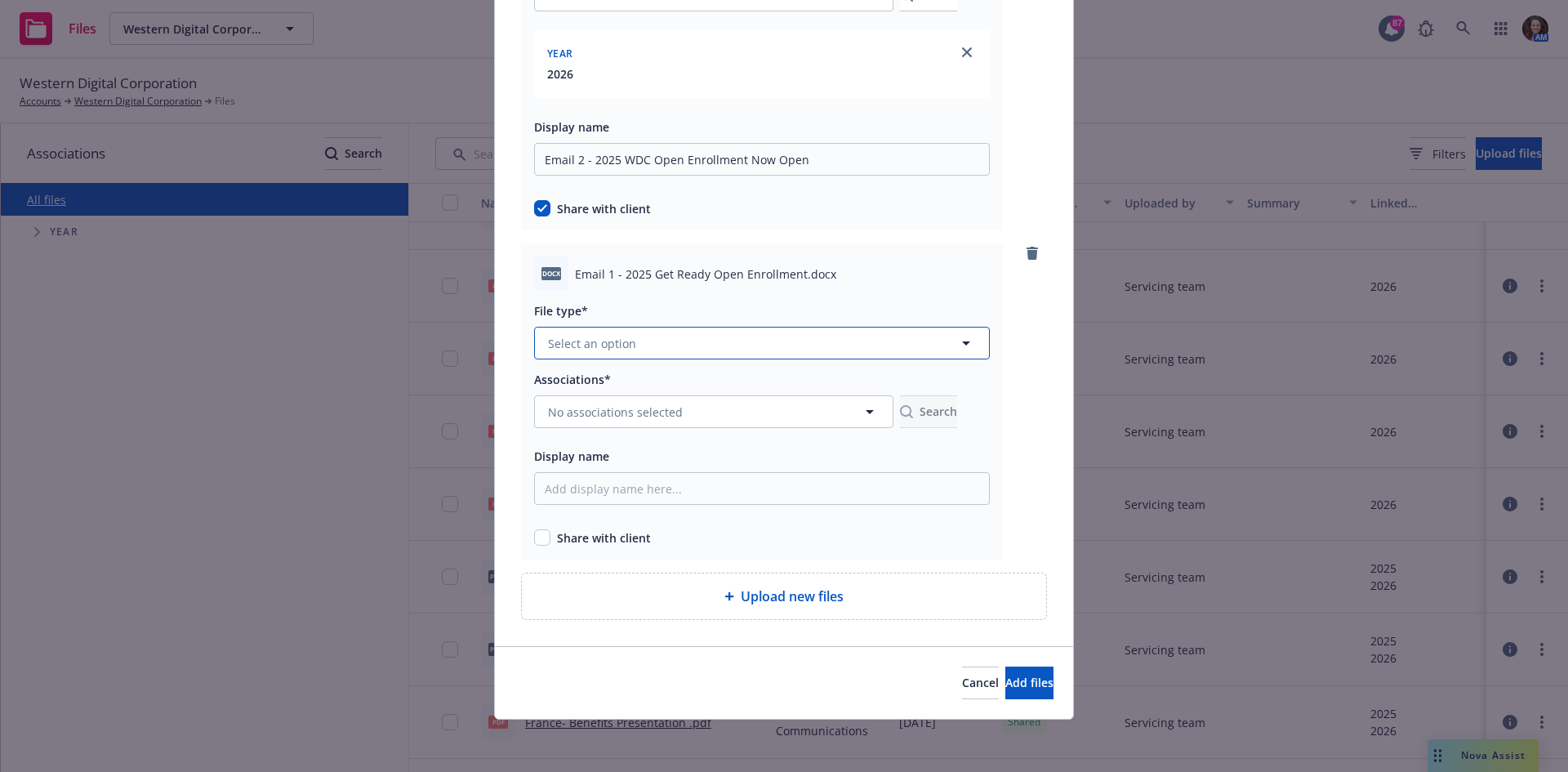
click at [663, 349] on button "Select an option" at bounding box center [761, 343] width 456 height 33
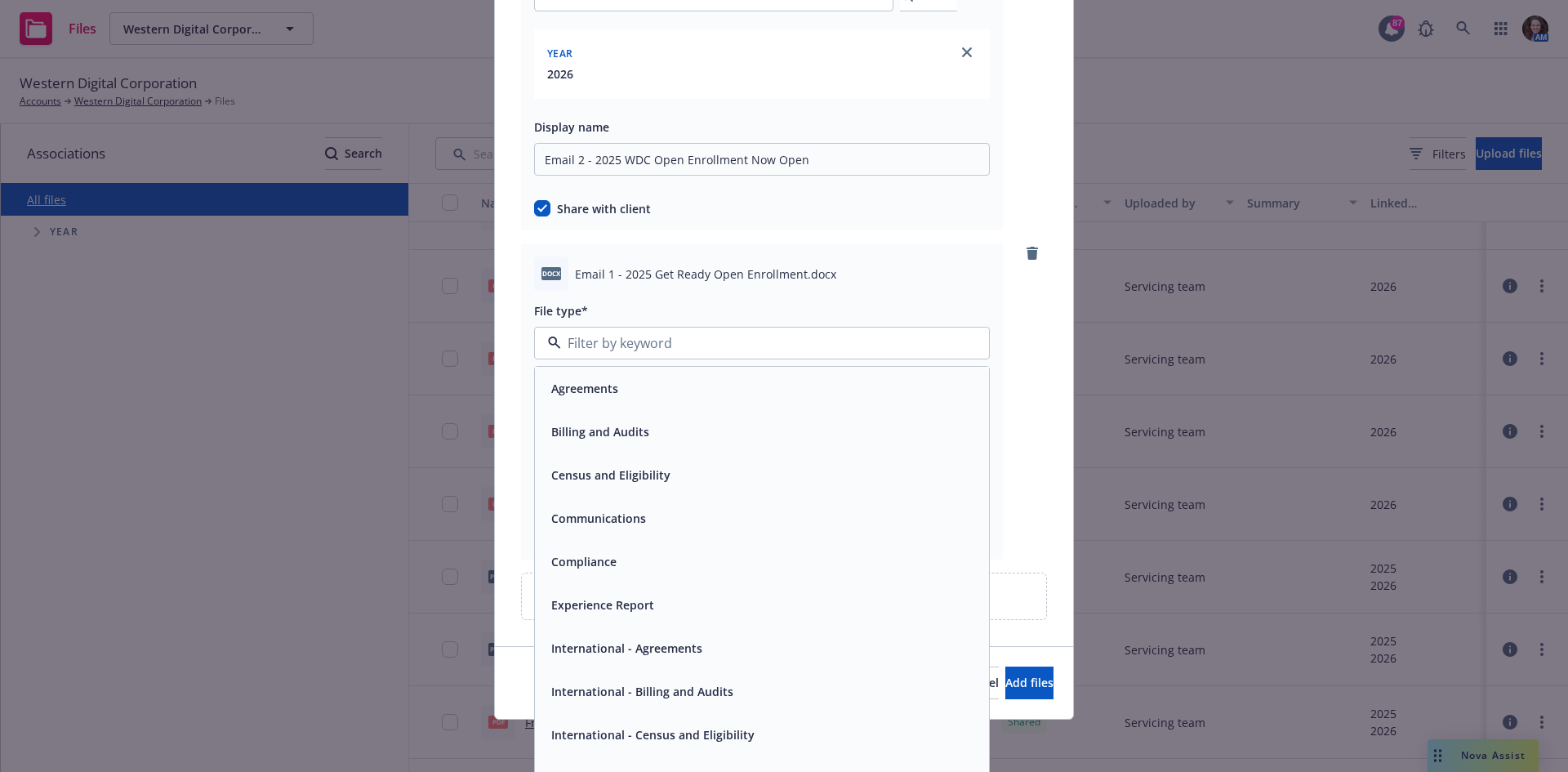
click at [605, 522] on span "Communications" at bounding box center [599, 519] width 95 height 17
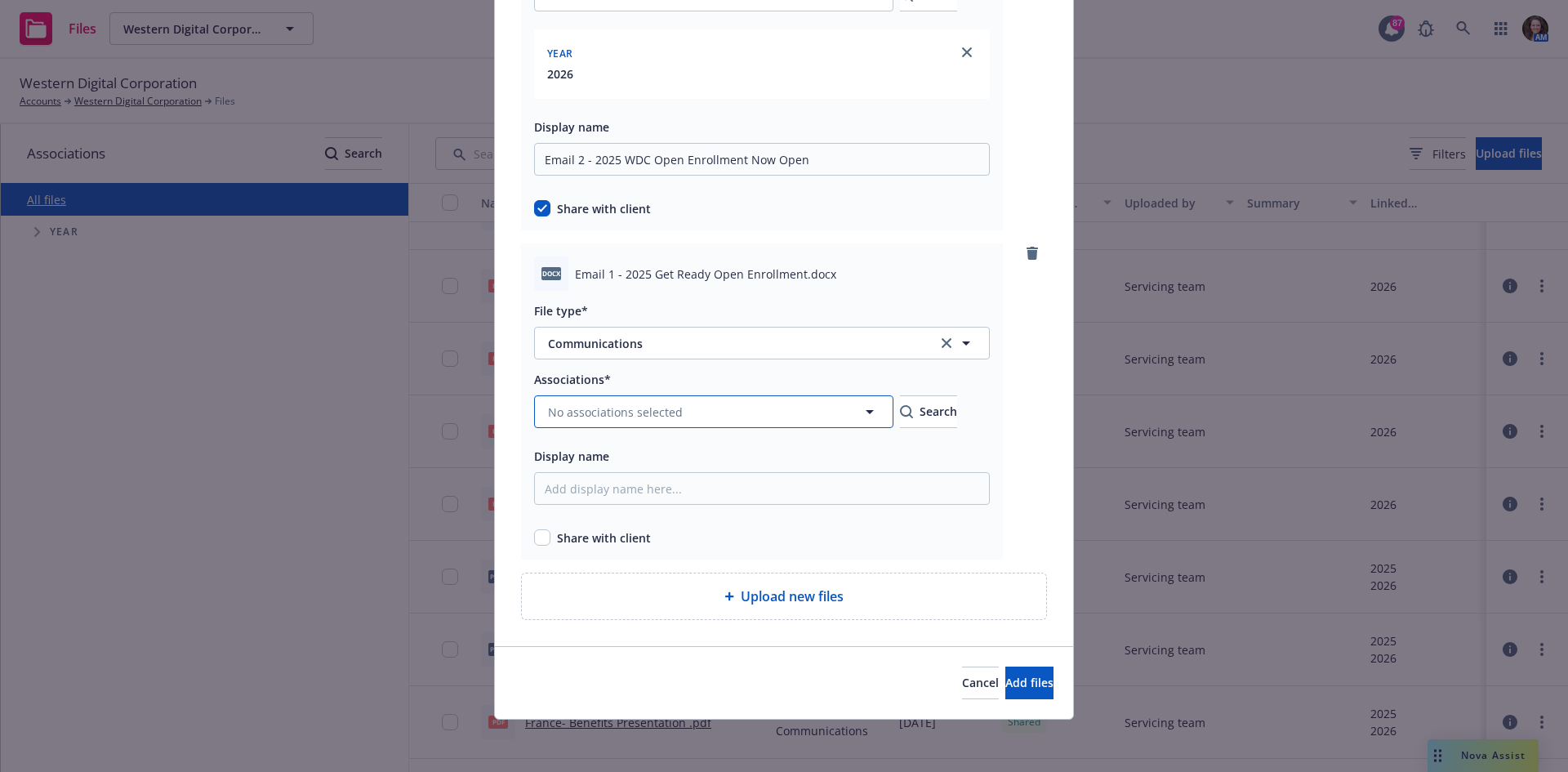
click at [600, 401] on button "No associations selected" at bounding box center [713, 412] width 359 height 33
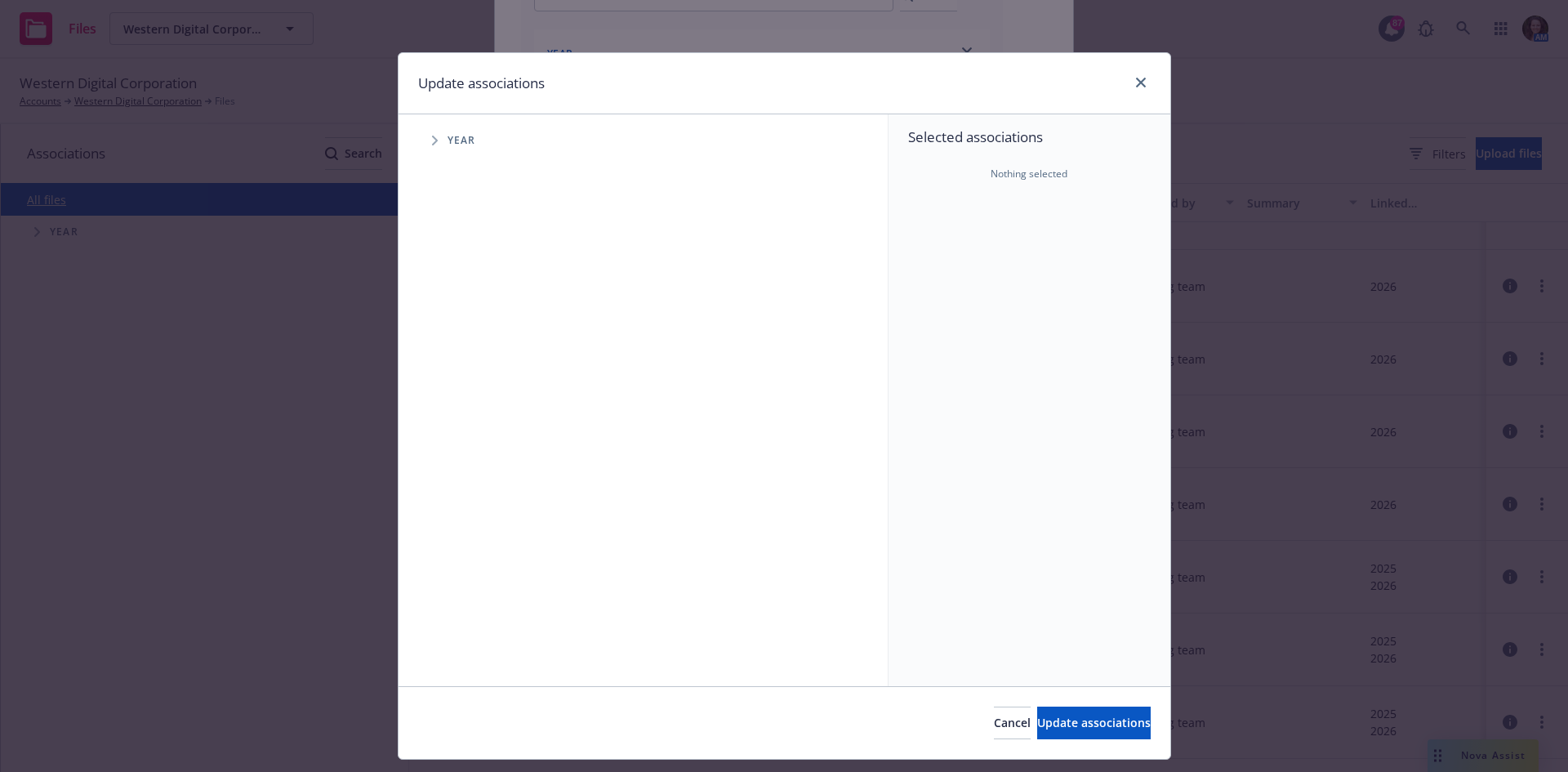
click at [422, 137] on span "Tree Example" at bounding box center [434, 140] width 26 height 26
click at [468, 396] on input "Tree Example" at bounding box center [476, 401] width 16 height 16
checkbox input "true"
click at [1037, 720] on span "Update associations" at bounding box center [1093, 723] width 113 height 15
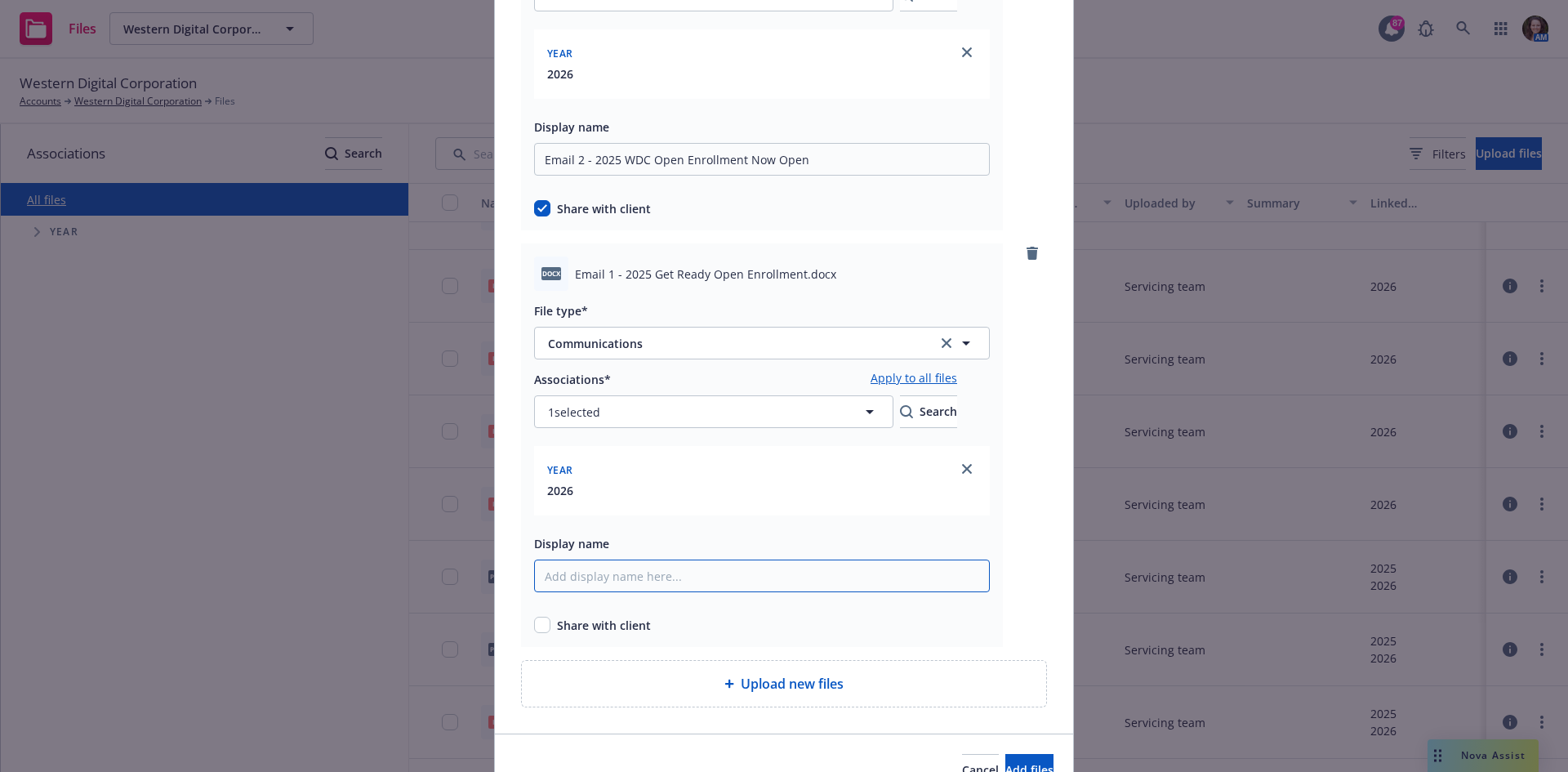
click at [621, 573] on input "Display name" at bounding box center [761, 576] width 456 height 33
click at [782, 297] on div at bounding box center [761, 295] width 456 height 10
drag, startPoint x: 788, startPoint y: 276, endPoint x: 563, endPoint y: 270, distance: 225.1
click at [563, 270] on div "docx Email 1 - 2025 Get Ready Open Enrollment.docx" at bounding box center [761, 273] width 456 height 34
copy div "Email 1 - 2025 Get Ready Open Enrollment"
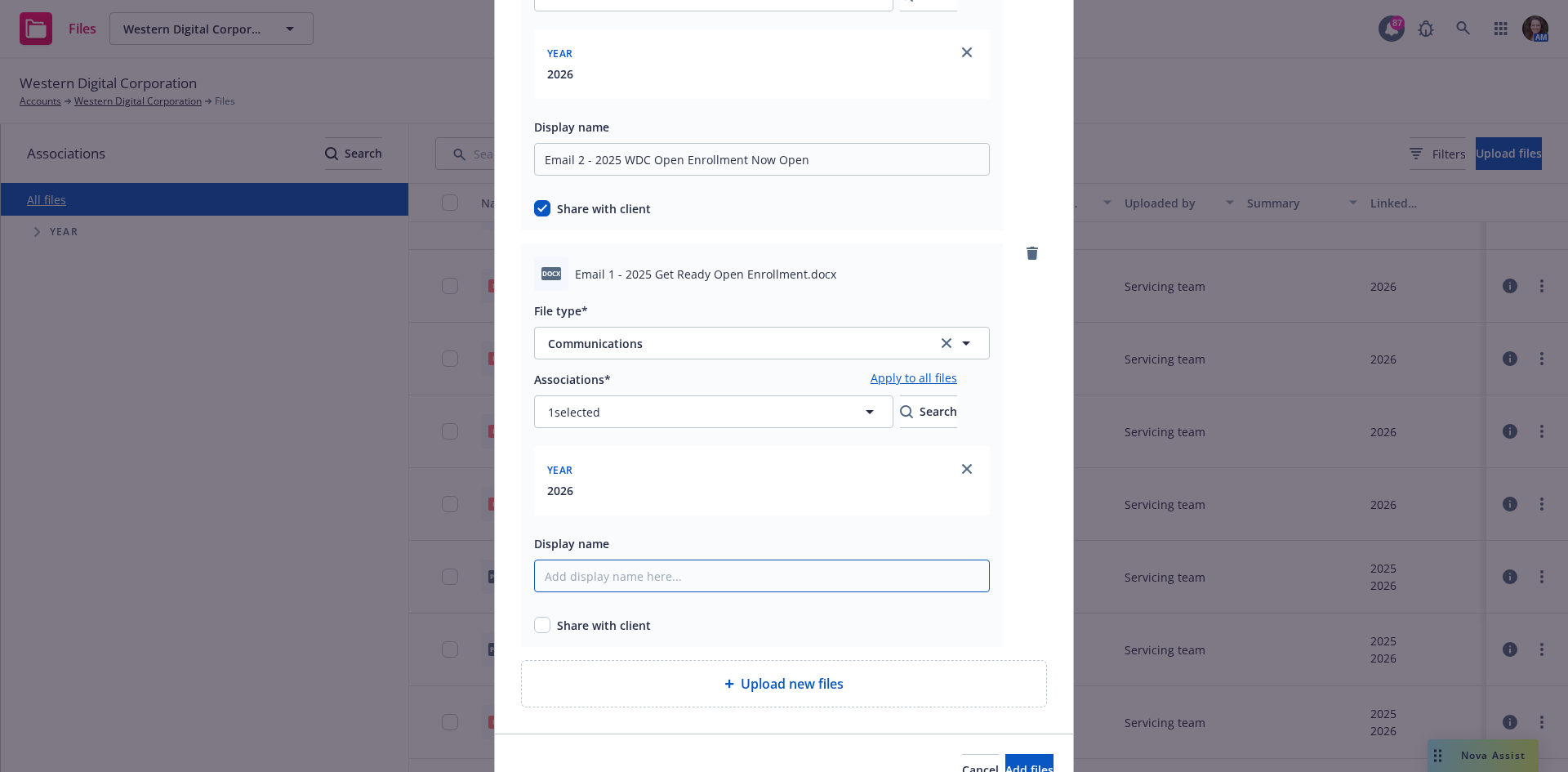
click at [664, 581] on input "Display name" at bounding box center [761, 576] width 456 height 33
paste input "Email 1 - 2025 Get Ready Open Enrollment"
type input "Email 1 - 2025 Get Ready Open Enrollment"
click at [534, 631] on input "checkbox" at bounding box center [542, 624] width 16 height 16
checkbox input "true"
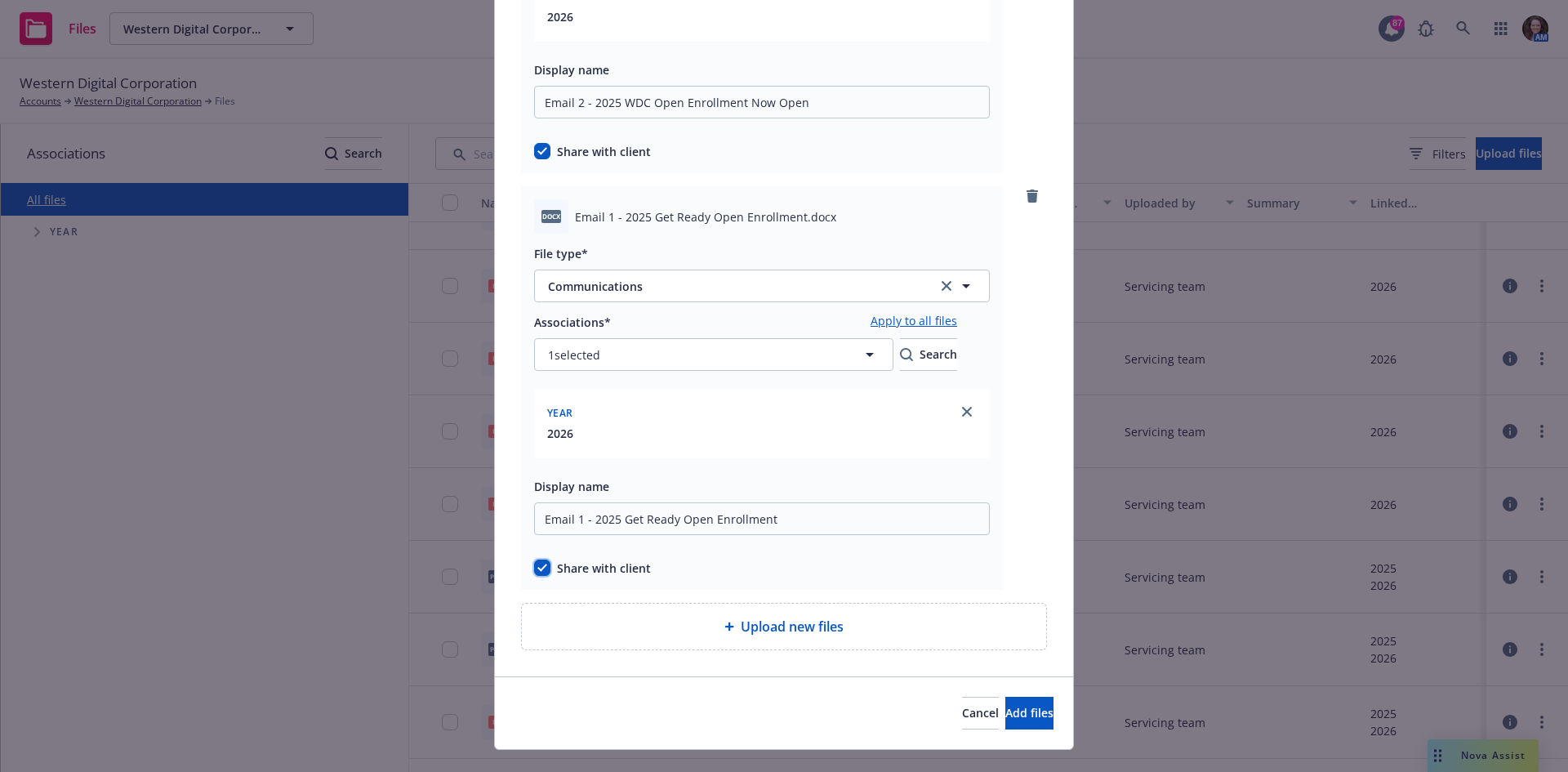
scroll to position [1228, 0]
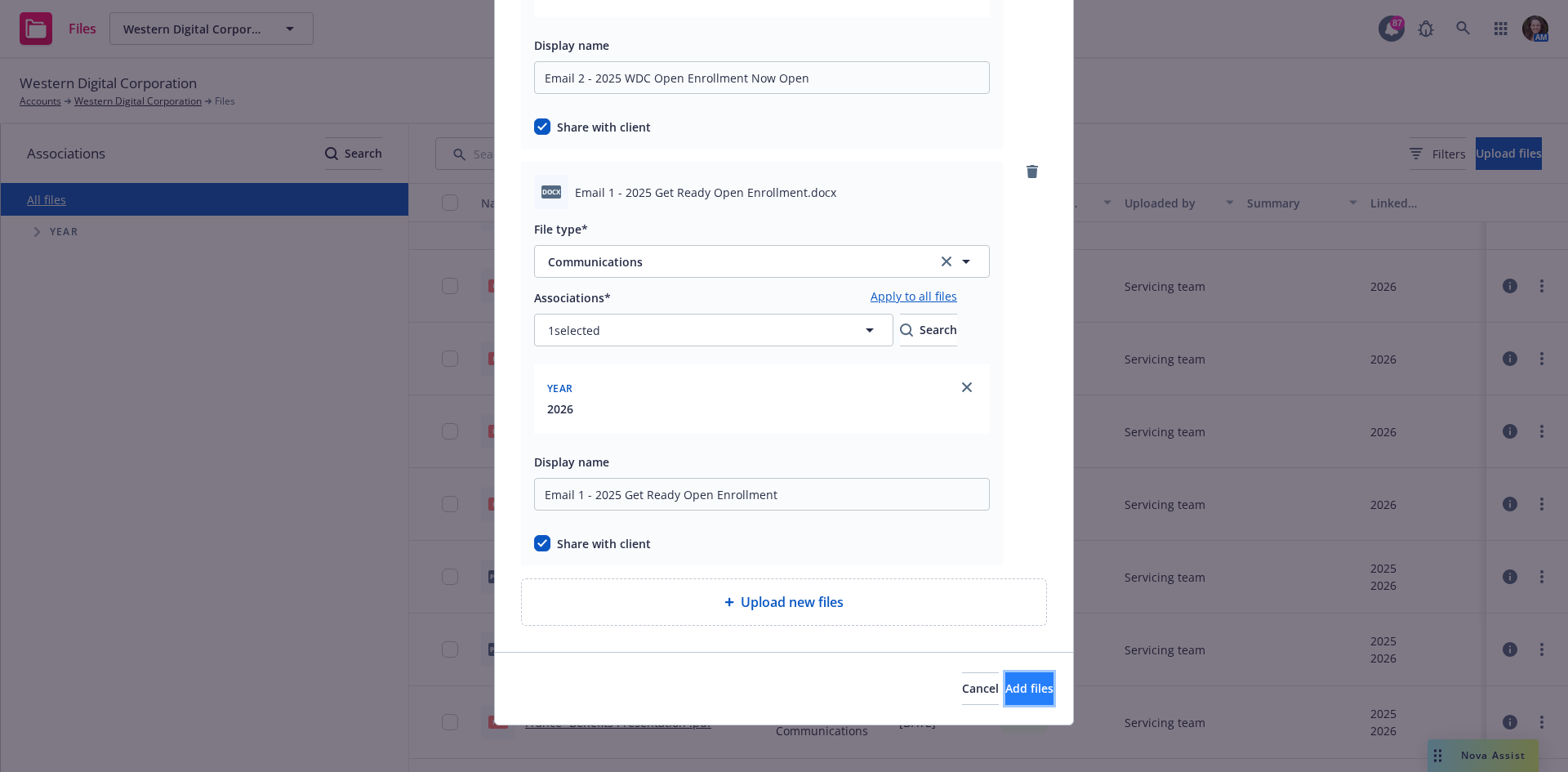
click at [1005, 694] on span "Add files" at bounding box center [1029, 688] width 48 height 15
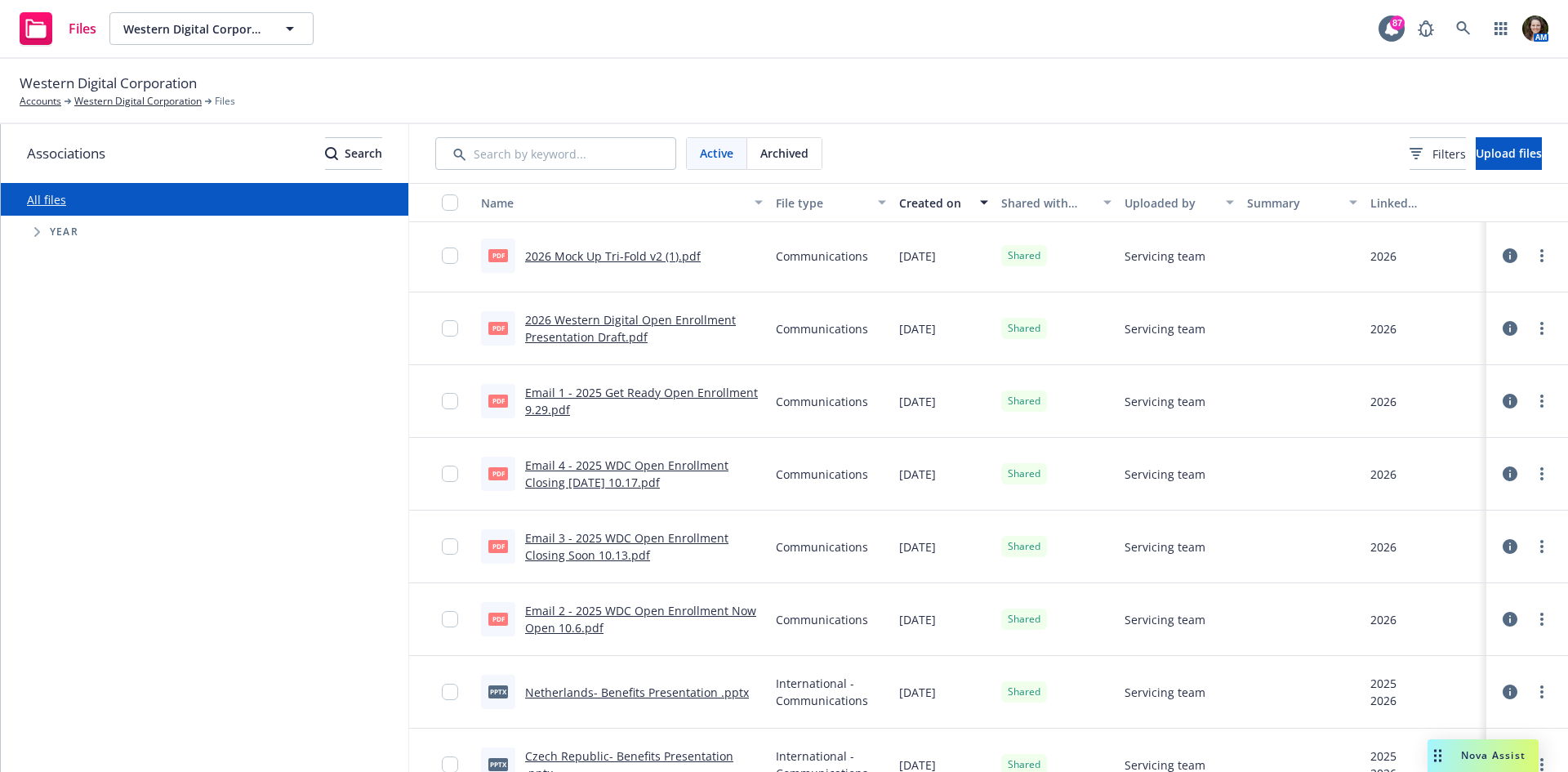
scroll to position [1189, 0]
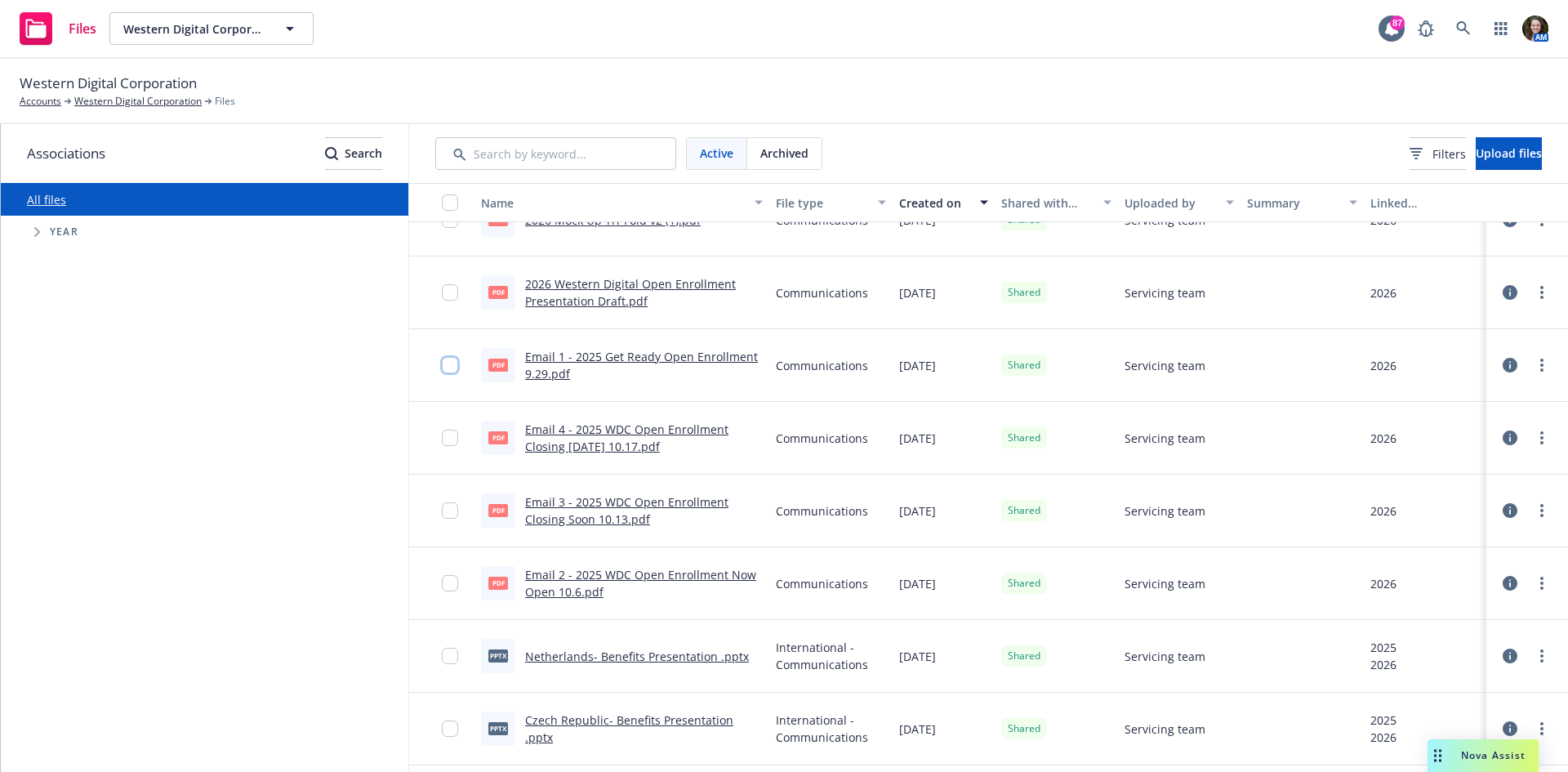
click at [442, 369] on input "checkbox" at bounding box center [450, 365] width 16 height 16
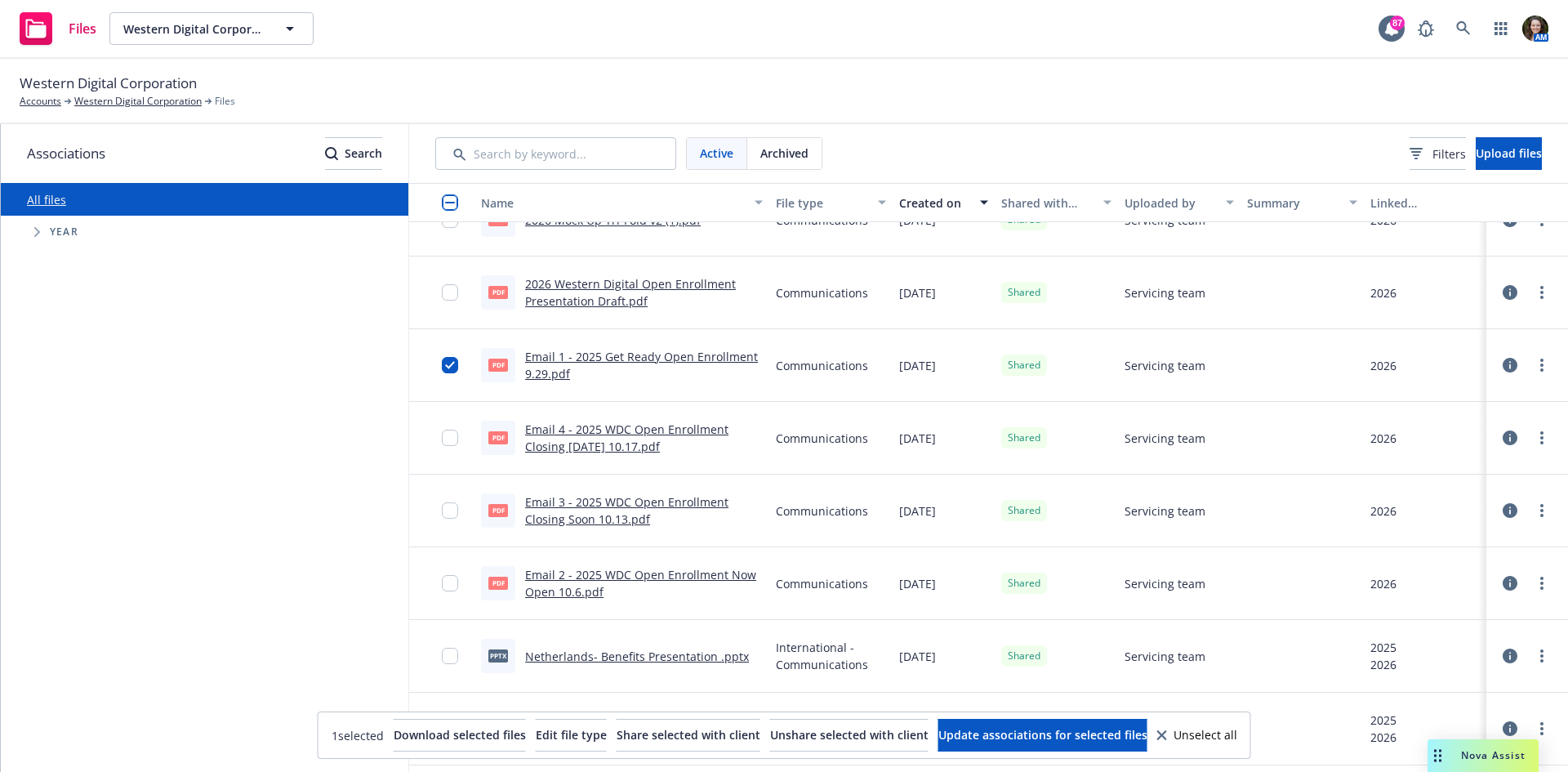
click at [442, 447] on div at bounding box center [455, 437] width 26 height 52
click at [442, 430] on div at bounding box center [455, 437] width 26 height 52
click at [442, 441] on input "checkbox" at bounding box center [450, 437] width 16 height 16
click at [442, 508] on input "checkbox" at bounding box center [450, 510] width 16 height 16
click at [442, 579] on input "checkbox" at bounding box center [450, 582] width 16 height 16
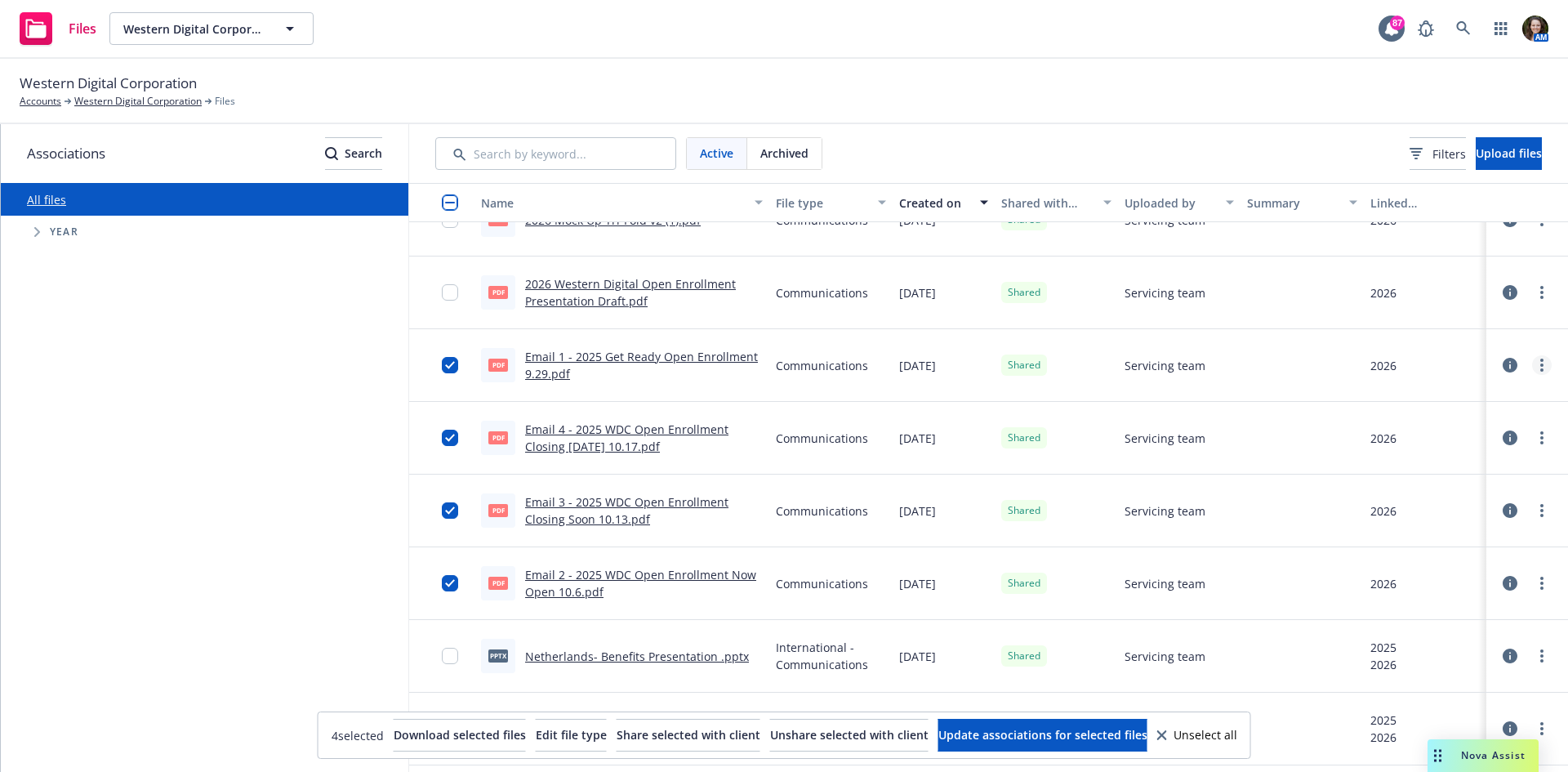
click at [1540, 365] on circle "more" at bounding box center [1541, 365] width 3 height 3
click at [1432, 429] on link "Archive" at bounding box center [1457, 431] width 163 height 33
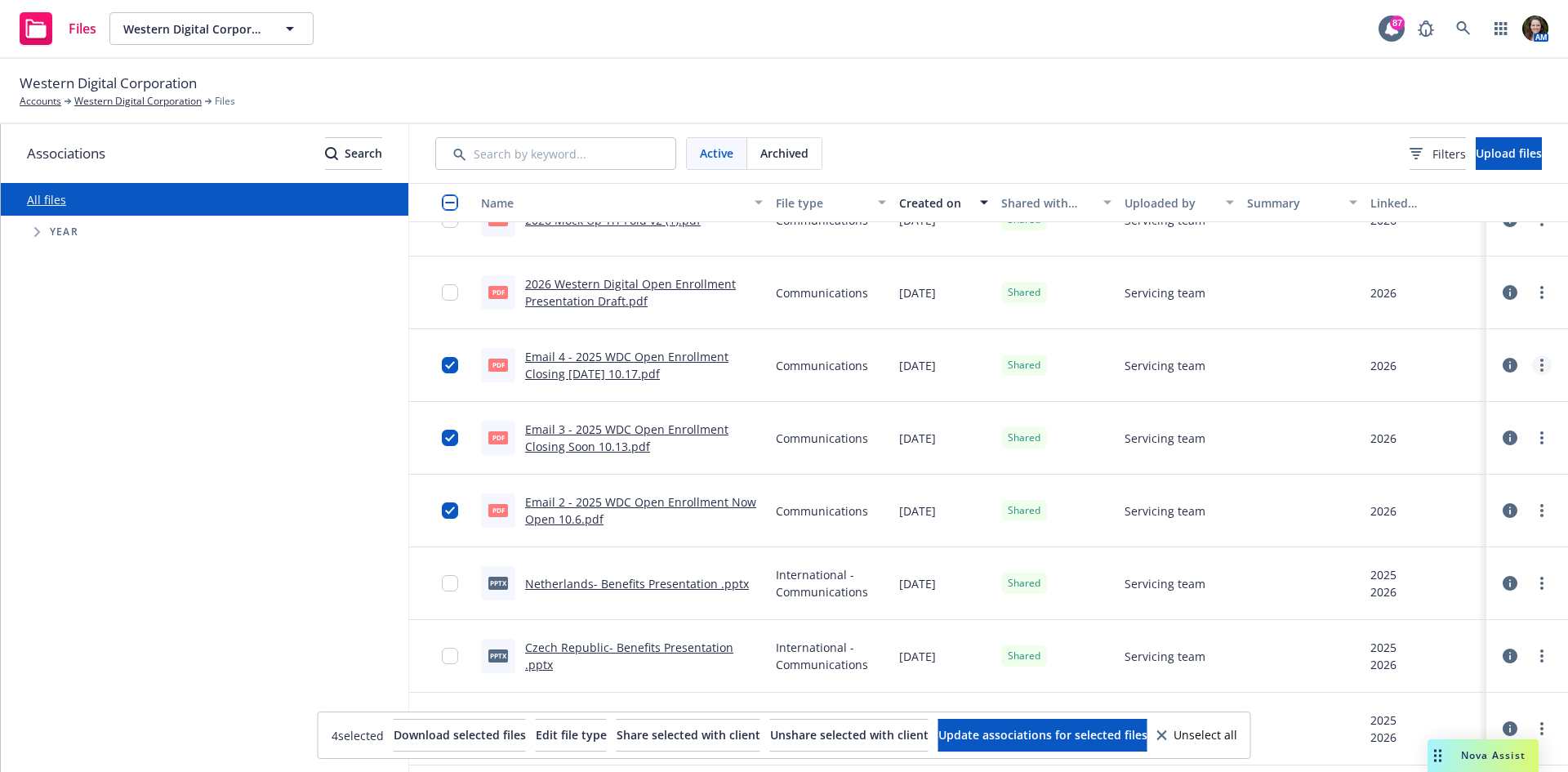
click at [1531, 364] on link "more" at bounding box center [1541, 365] width 19 height 19
click at [1489, 400] on link "Unshare with client" at bounding box center [1457, 399] width 163 height 33
click at [1540, 438] on circle "more" at bounding box center [1541, 437] width 3 height 3
click at [1496, 467] on link "Unshare with client" at bounding box center [1457, 471] width 163 height 33
click at [1533, 511] on link "more" at bounding box center [1541, 510] width 19 height 19
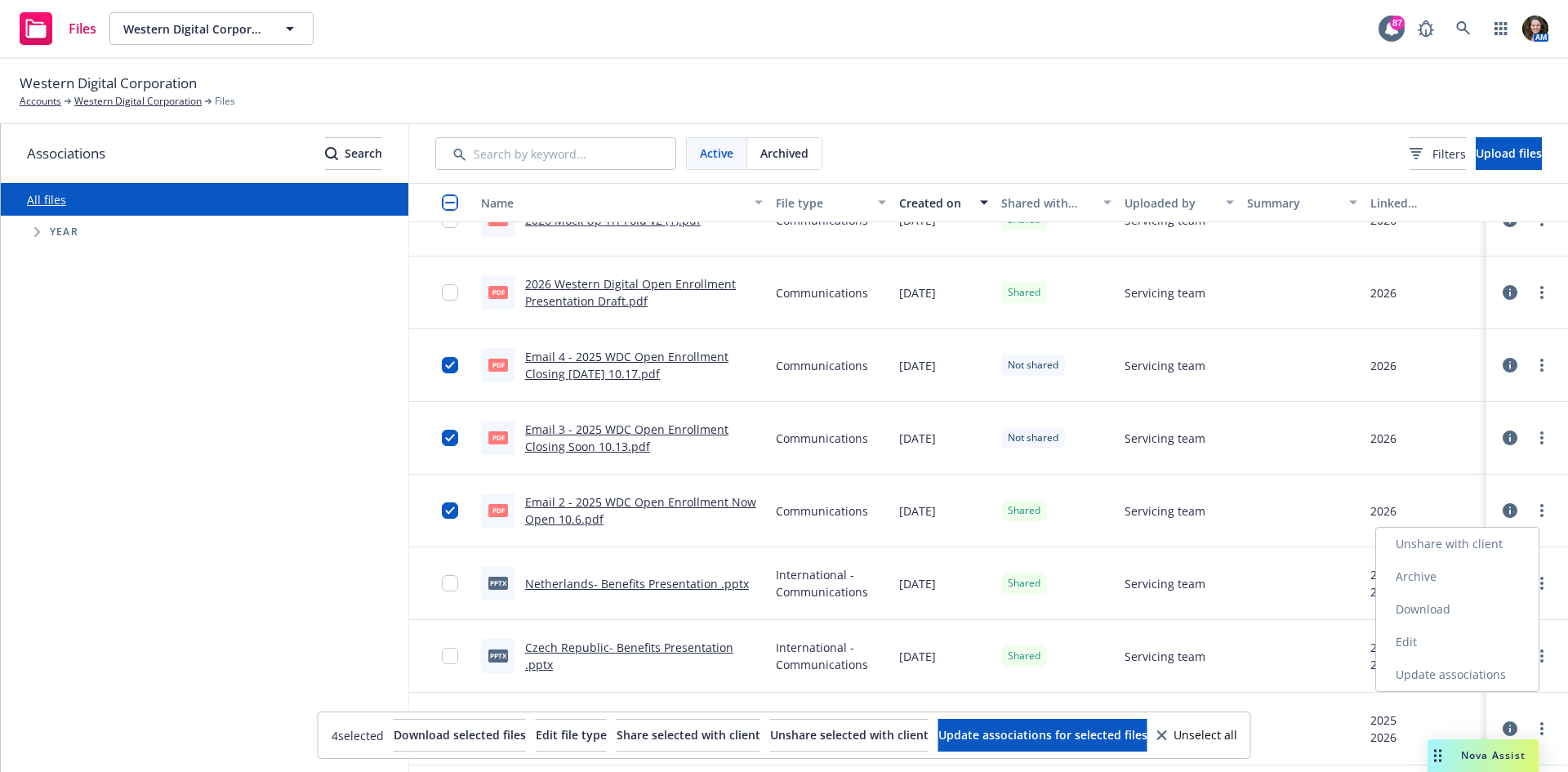
click at [1494, 546] on link "Unshare with client" at bounding box center [1457, 544] width 163 height 33
click at [1531, 357] on link "more" at bounding box center [1541, 365] width 19 height 19
click at [1483, 430] on link "Archive" at bounding box center [1457, 431] width 163 height 33
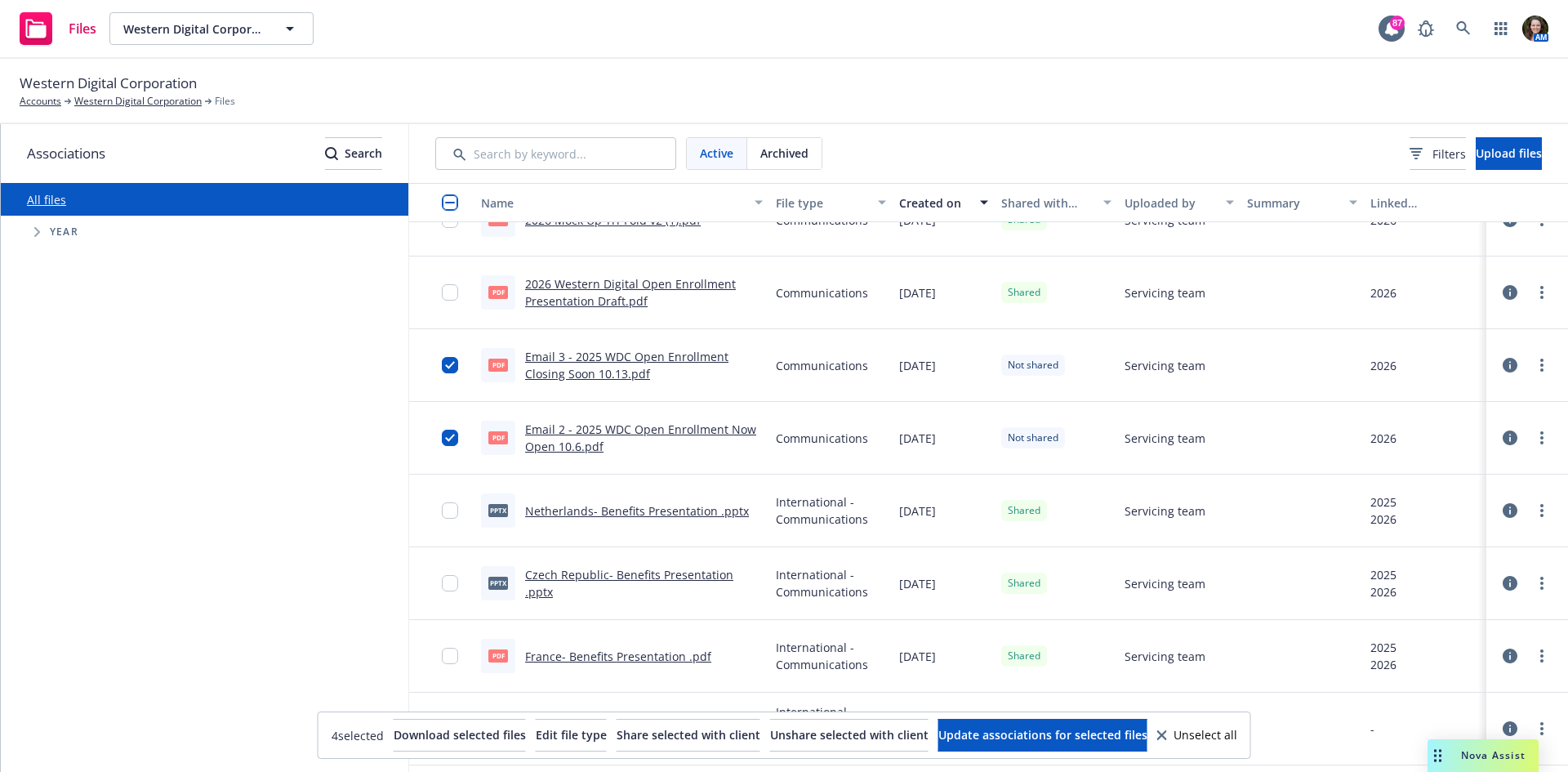
click at [1522, 376] on div at bounding box center [1526, 365] width 49 height 33
click at [1531, 368] on link "more" at bounding box center [1541, 365] width 19 height 19
click at [1459, 437] on link "Archive" at bounding box center [1457, 431] width 163 height 33
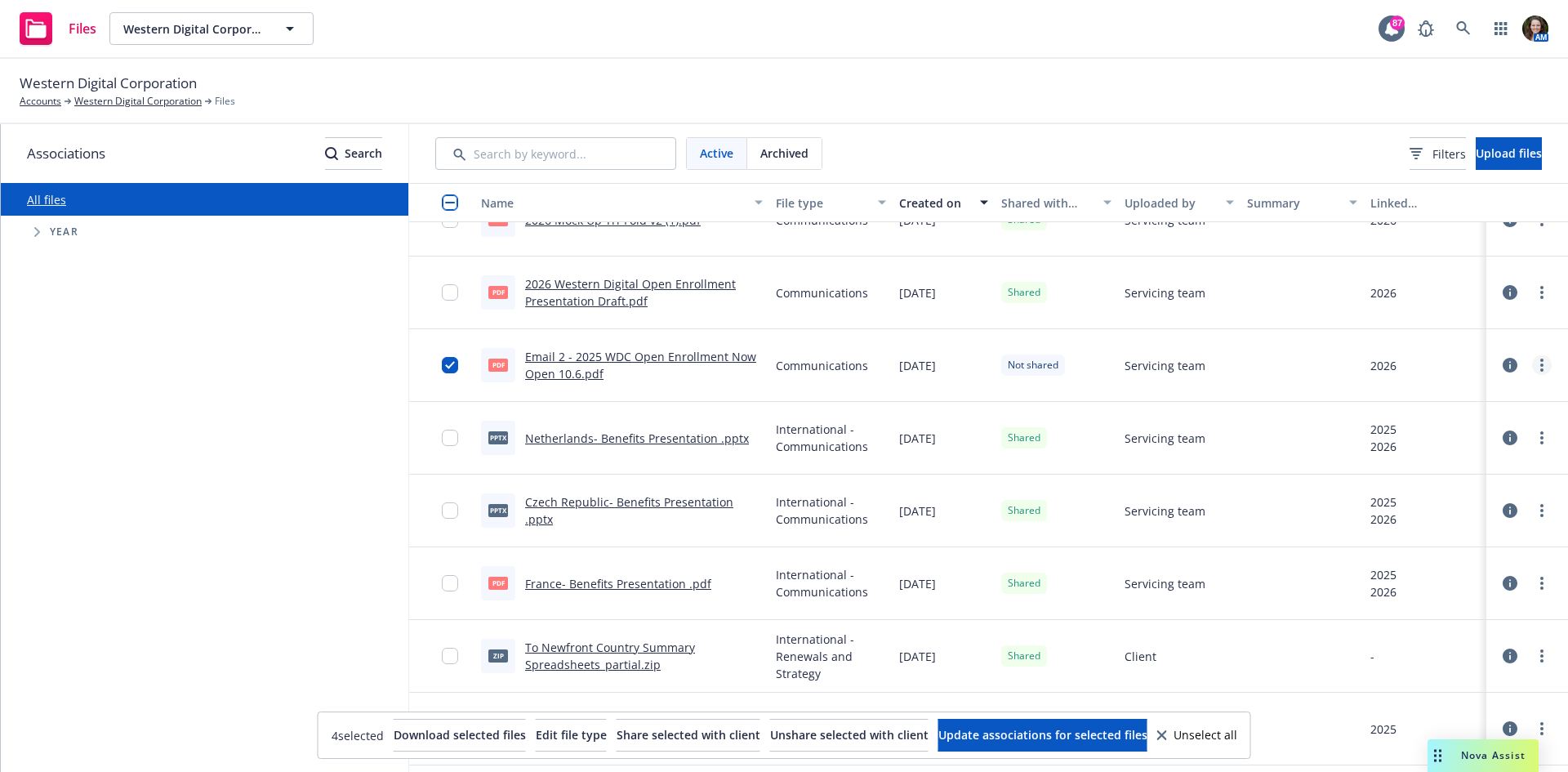
click at [1531, 374] on link "more" at bounding box center [1541, 365] width 19 height 19
click at [1435, 434] on link "Archive" at bounding box center [1457, 431] width 163 height 33
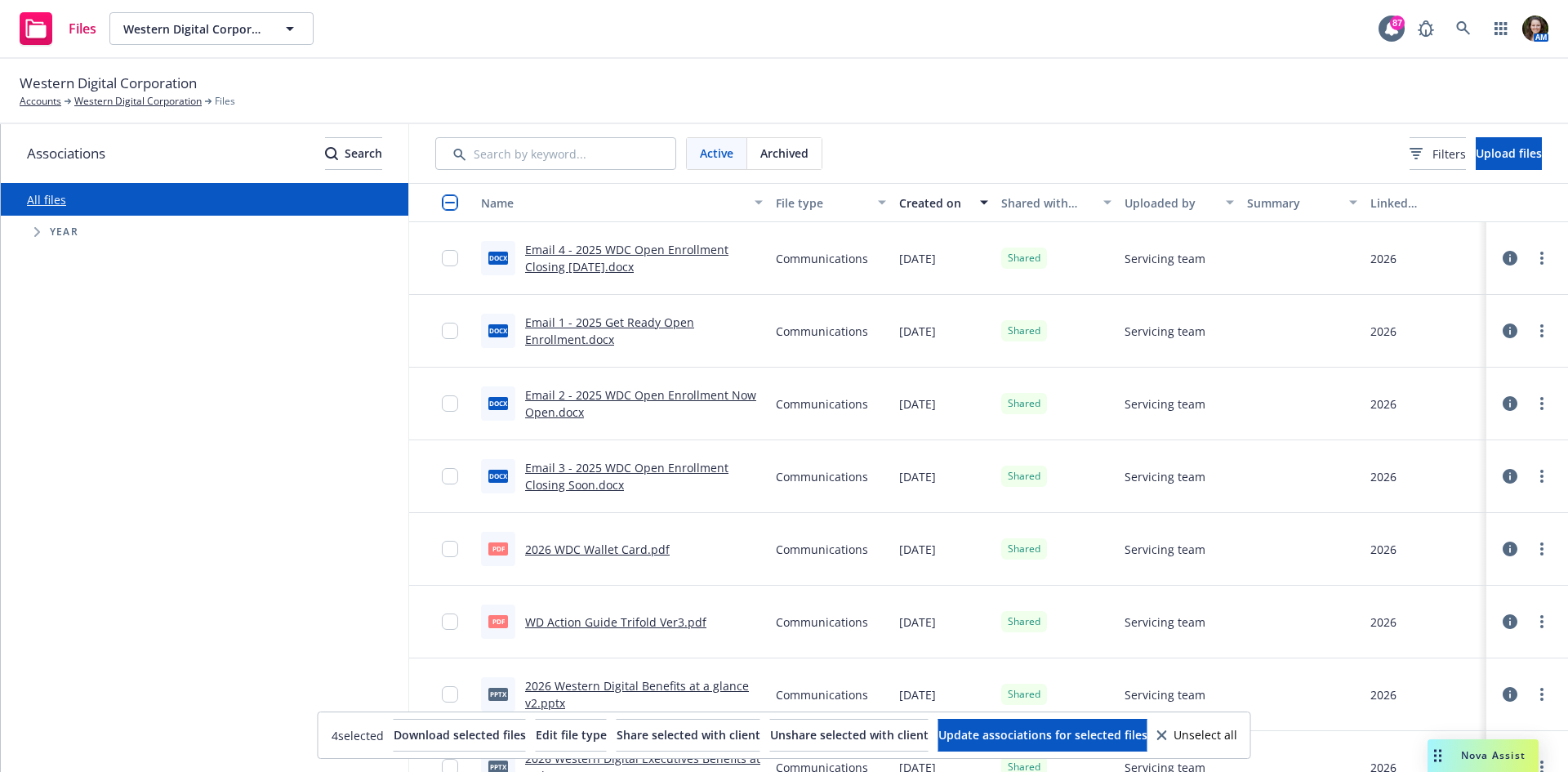
click at [778, 149] on span "Archived" at bounding box center [784, 153] width 48 height 17
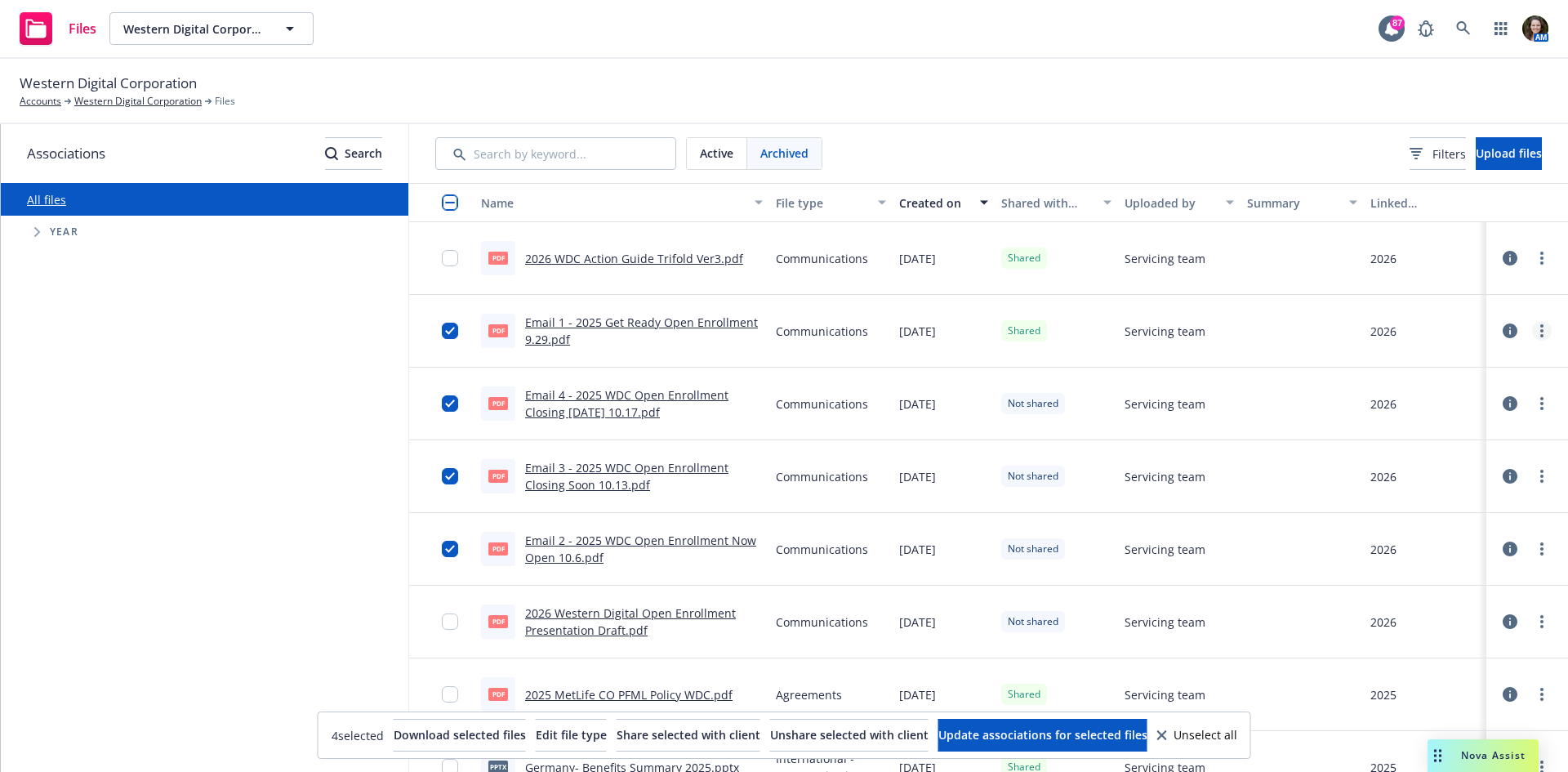
click at [1531, 333] on link "more" at bounding box center [1541, 331] width 19 height 19
click at [1460, 361] on link "Unshare with client" at bounding box center [1457, 365] width 163 height 33
click at [1531, 259] on link "more" at bounding box center [1541, 258] width 19 height 19
click at [1443, 288] on link "Unshare with client" at bounding box center [1457, 291] width 163 height 33
click at [690, 148] on div "Active" at bounding box center [717, 154] width 60 height 31
